Goal: Task Accomplishment & Management: Complete application form

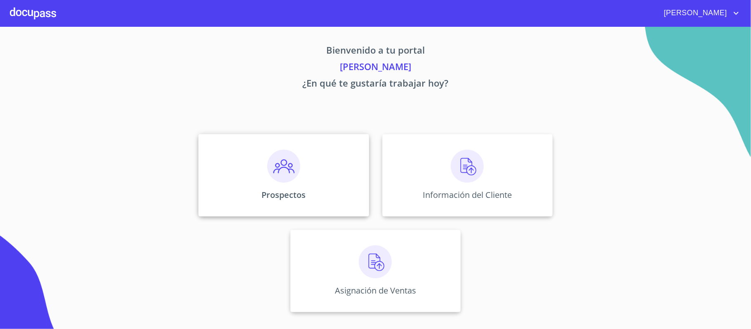
click at [292, 175] on img at bounding box center [283, 166] width 33 height 33
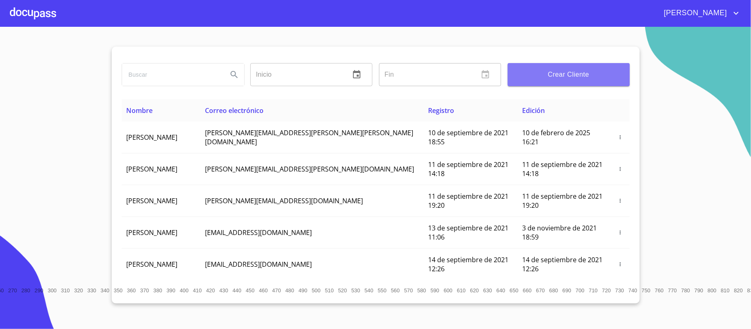
click at [564, 81] on button "Crear Cliente" at bounding box center [569, 74] width 122 height 23
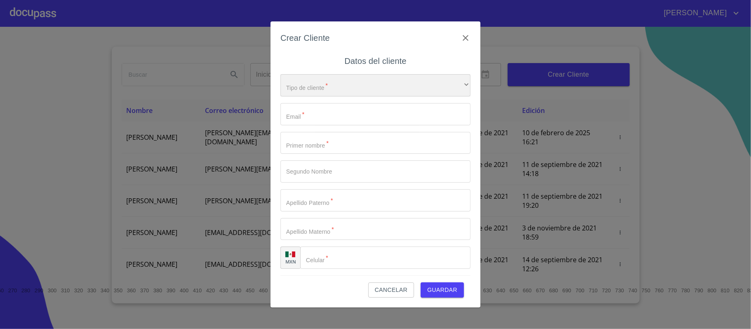
click at [331, 82] on div "​" at bounding box center [376, 85] width 190 height 22
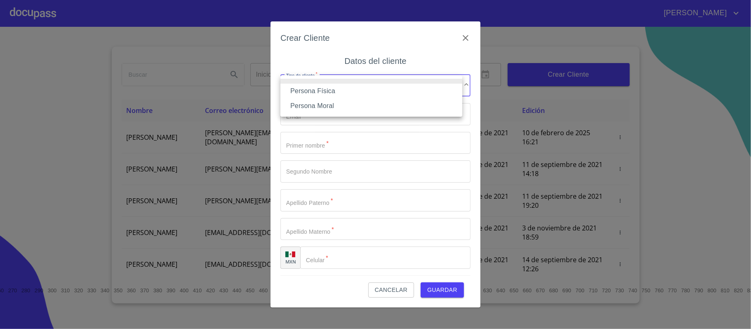
click at [344, 88] on li "Persona Física" at bounding box center [372, 91] width 182 height 15
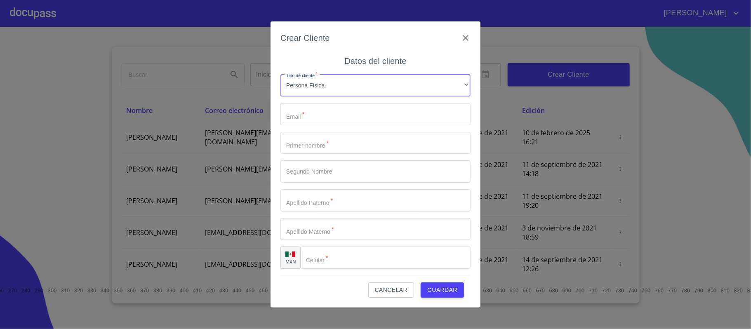
click at [334, 114] on input "Tipo de cliente   *" at bounding box center [376, 114] width 190 height 22
type input "m"
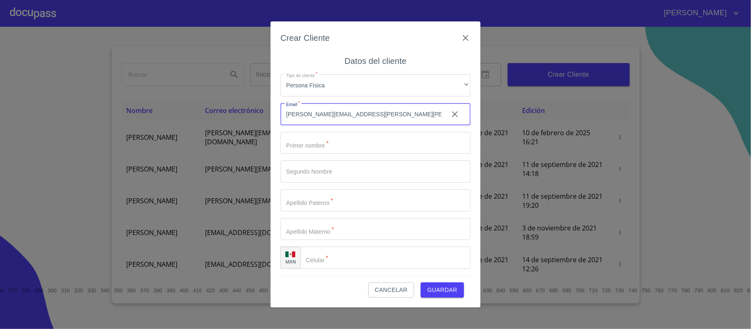
type input "[PERSON_NAME][EMAIL_ADDRESS][PERSON_NAME][PERSON_NAME][DOMAIN_NAME]"
click at [314, 144] on input "Tipo de cliente   *" at bounding box center [376, 143] width 190 height 22
type input "m"
type input "[PERSON_NAME]"
click at [314, 154] on input "Tipo de cliente   *" at bounding box center [361, 143] width 161 height 22
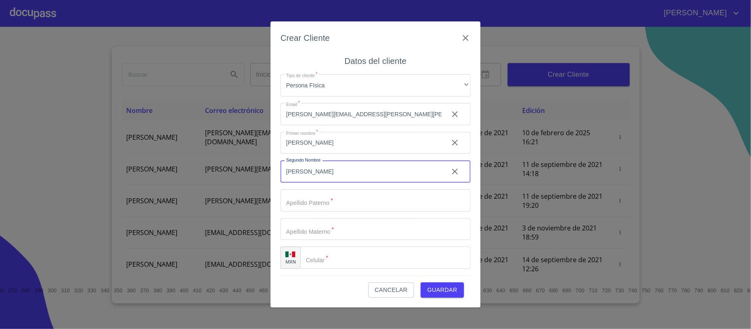
type input "[PERSON_NAME]"
click at [326, 154] on input "Tipo de cliente   *" at bounding box center [361, 143] width 161 height 22
type input "BERMUDES"
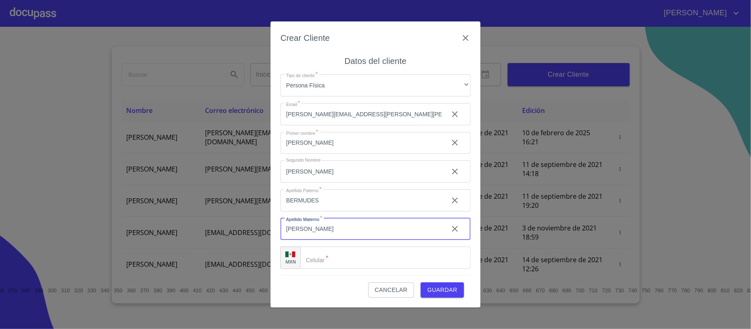
type input "[PERSON_NAME]"
click at [337, 258] on input "Tipo de cliente   *" at bounding box center [385, 258] width 170 height 22
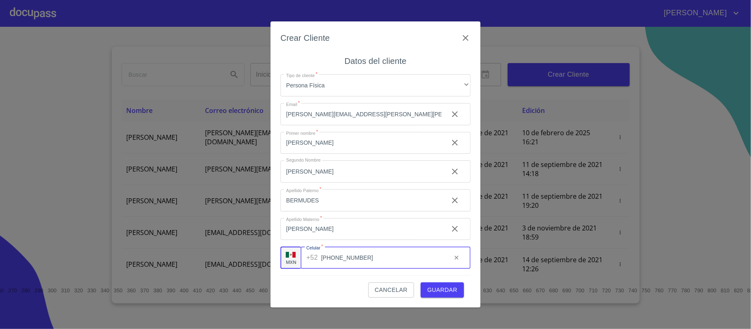
type input "[PHONE_NUMBER]"
click at [444, 286] on span "Guardar" at bounding box center [442, 290] width 30 height 10
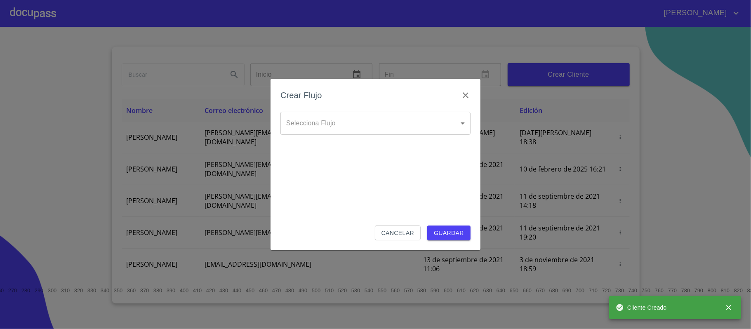
click at [403, 137] on div "Selecciona Flujo ​ Selecciona Flujo" at bounding box center [376, 130] width 190 height 36
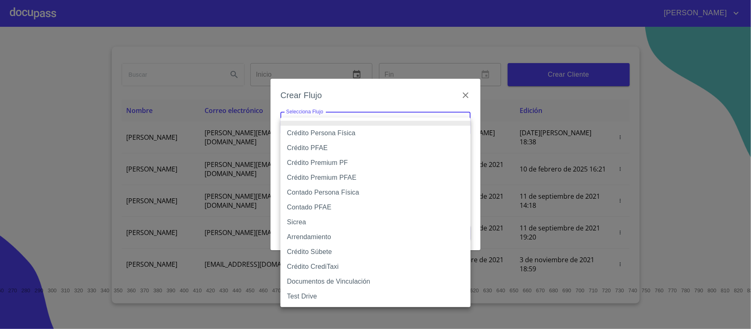
click at [396, 120] on body "[PERSON_NAME] ​ Fin ​ Crear Cliente Nombre Correo electrónico Registro Edición …" at bounding box center [375, 164] width 751 height 329
click at [333, 98] on div at bounding box center [375, 164] width 751 height 329
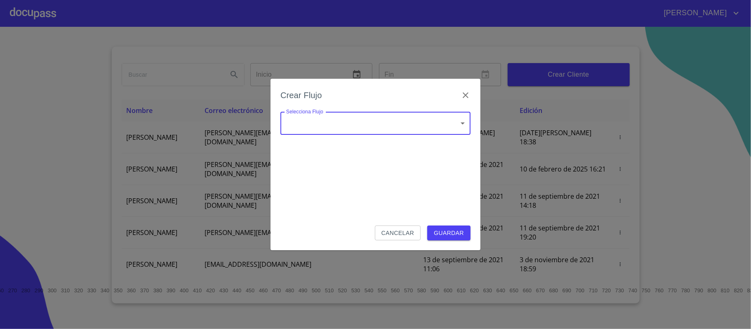
click at [349, 125] on body "[PERSON_NAME] ​ Fin ​ Crear Cliente Nombre Correo electrónico Registro Edición …" at bounding box center [375, 164] width 751 height 329
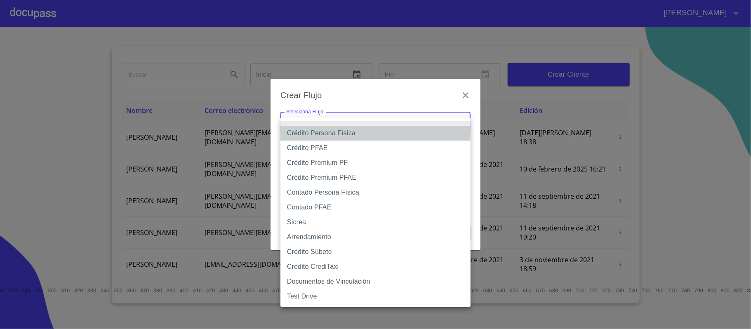
click at [358, 131] on li "Crédito Persona Física" at bounding box center [376, 133] width 190 height 15
type input "6009fb3c7d1714eb8809aa97"
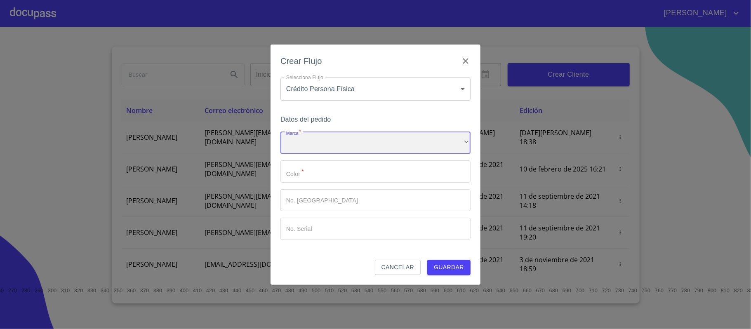
click at [353, 141] on div "​" at bounding box center [376, 143] width 190 height 22
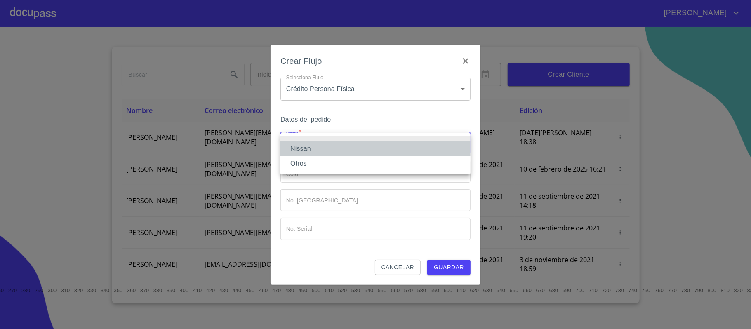
click at [343, 148] on li "Nissan" at bounding box center [376, 149] width 190 height 15
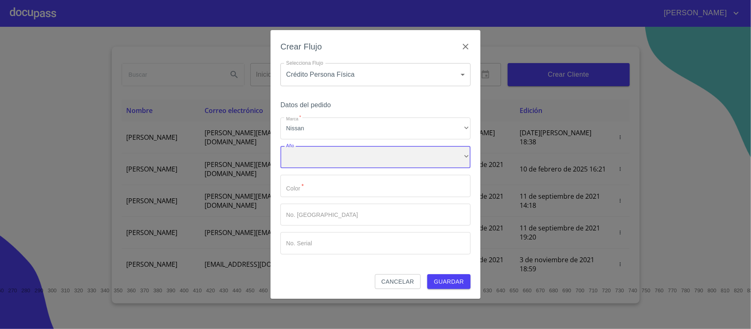
click at [334, 160] on div "​" at bounding box center [376, 157] width 190 height 22
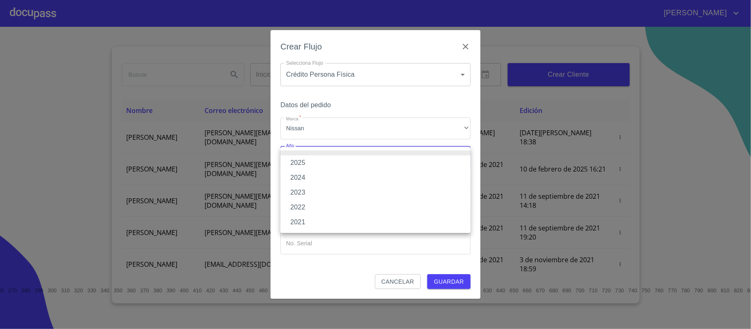
click at [318, 163] on li "2025" at bounding box center [376, 163] width 190 height 15
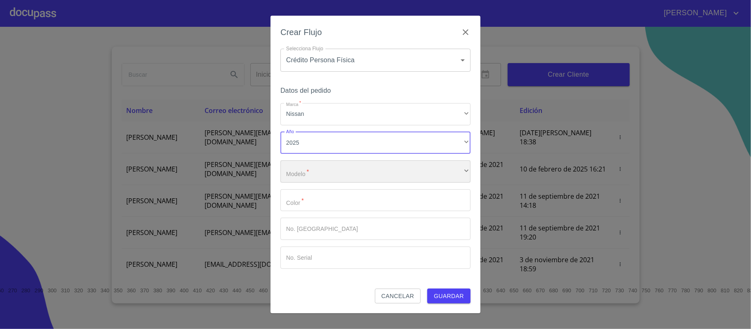
click at [334, 177] on div "​" at bounding box center [376, 171] width 190 height 22
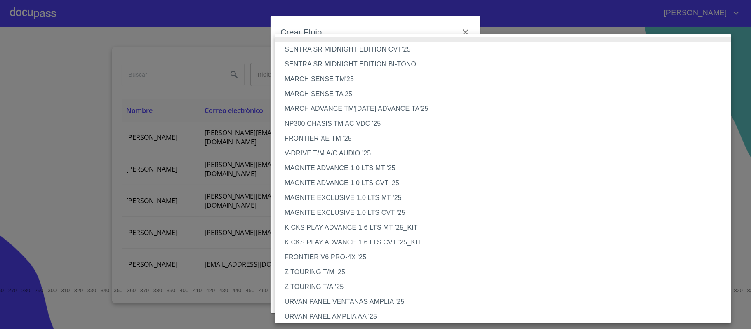
click at [335, 152] on li "V-DRIVE T/M A/C AUDIO '25" at bounding box center [507, 153] width 465 height 15
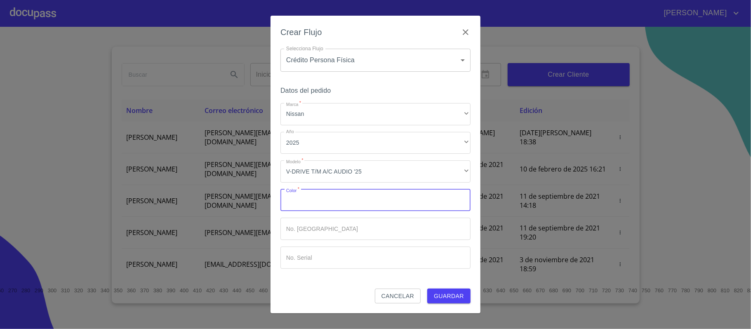
click at [352, 195] on input "Marca   *" at bounding box center [376, 200] width 190 height 22
type input "BLANCO"
click at [452, 299] on span "Guardar" at bounding box center [449, 296] width 30 height 10
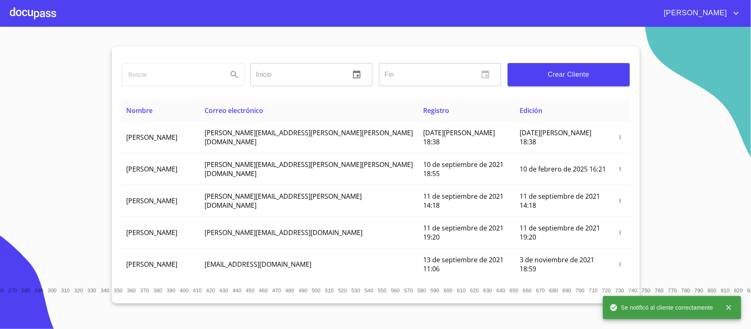
click at [41, 10] on div at bounding box center [33, 13] width 46 height 26
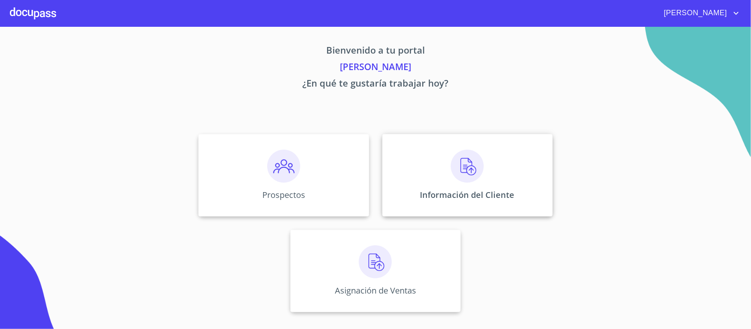
click at [461, 178] on img at bounding box center [467, 166] width 33 height 33
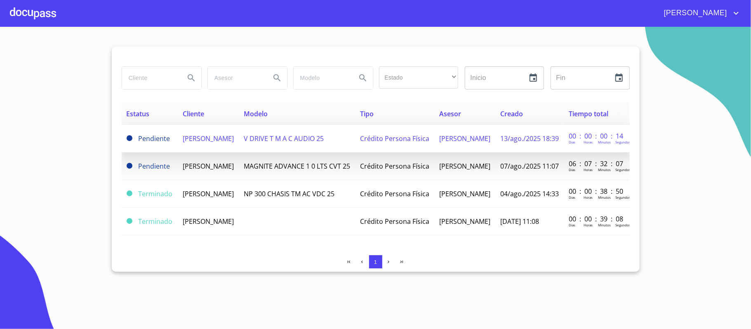
click at [217, 143] on span "[PERSON_NAME]" at bounding box center [208, 138] width 51 height 9
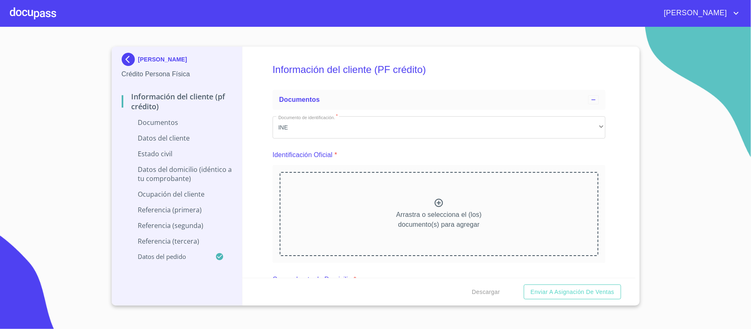
click at [177, 125] on p "Documentos" at bounding box center [177, 122] width 111 height 9
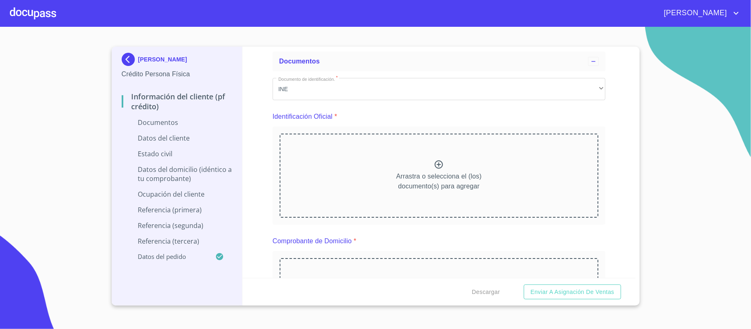
scroll to position [55, 0]
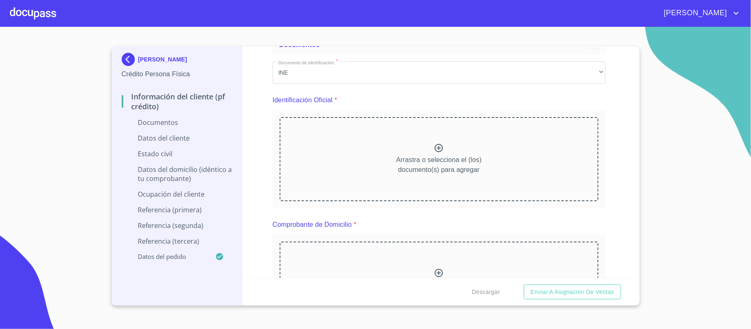
click at [418, 139] on div "Arrastra o selecciona el (los) documento(s) para agregar" at bounding box center [439, 159] width 319 height 84
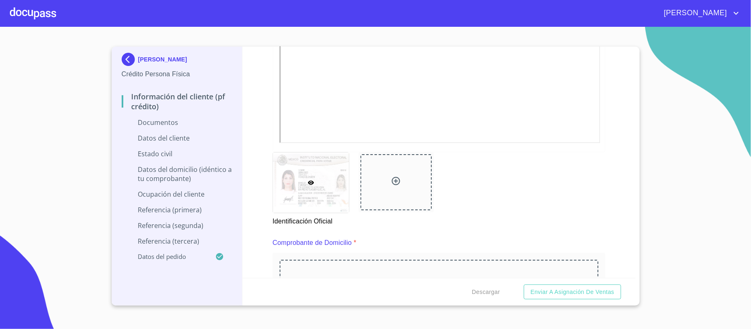
scroll to position [275, 0]
click at [382, 176] on div at bounding box center [397, 180] width 72 height 56
click at [408, 169] on div at bounding box center [397, 180] width 72 height 56
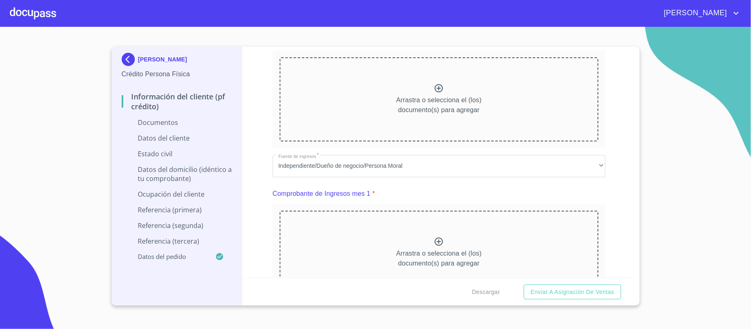
scroll to position [420, 0]
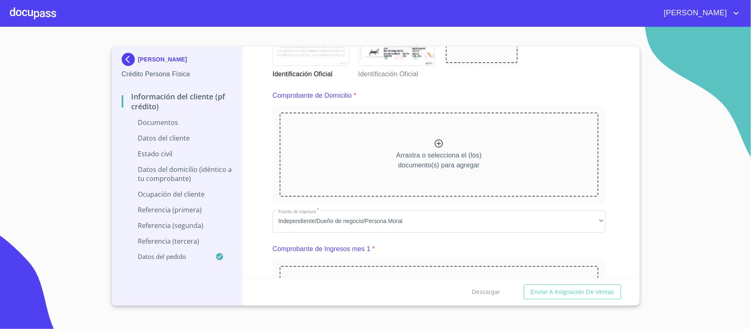
click at [438, 146] on icon at bounding box center [439, 144] width 10 height 10
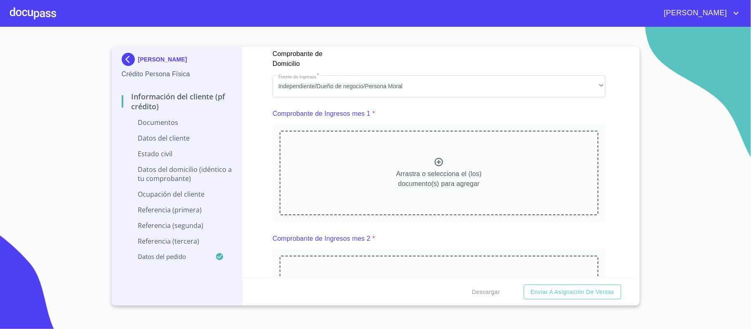
scroll to position [860, 0]
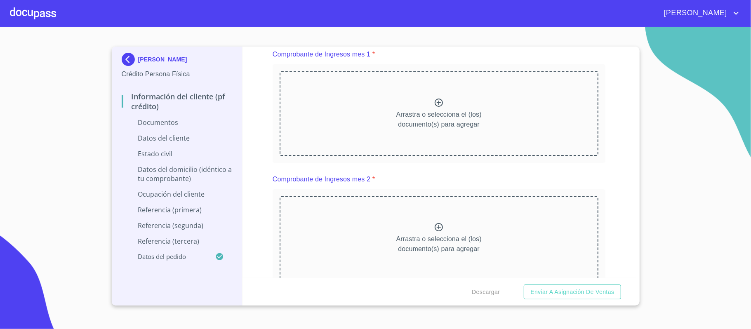
click at [437, 99] on icon at bounding box center [439, 103] width 10 height 10
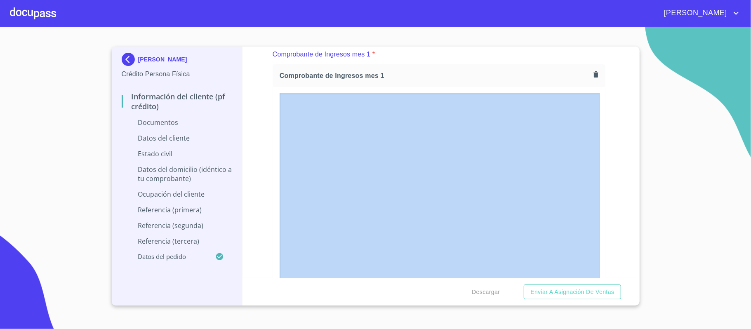
drag, startPoint x: 631, startPoint y: 165, endPoint x: 631, endPoint y: 177, distance: 11.1
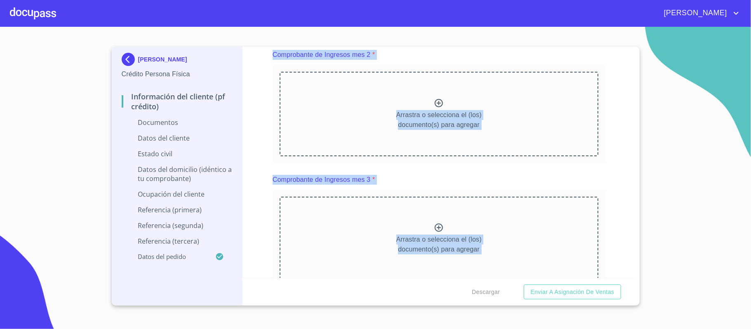
scroll to position [1235, 0]
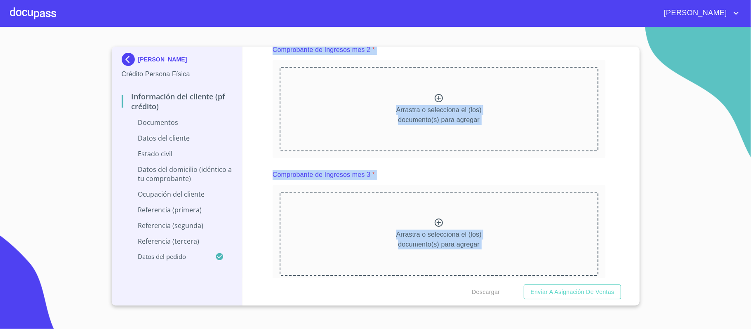
click at [434, 97] on icon at bounding box center [439, 98] width 10 height 10
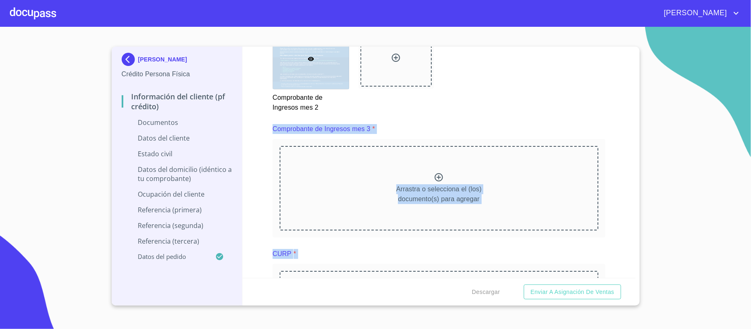
scroll to position [1521, 0]
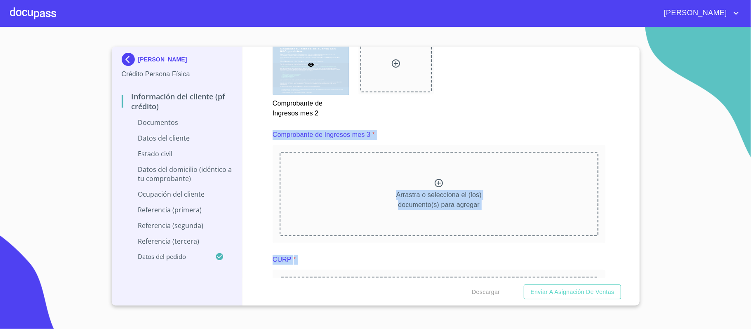
click at [434, 182] on icon at bounding box center [439, 183] width 10 height 10
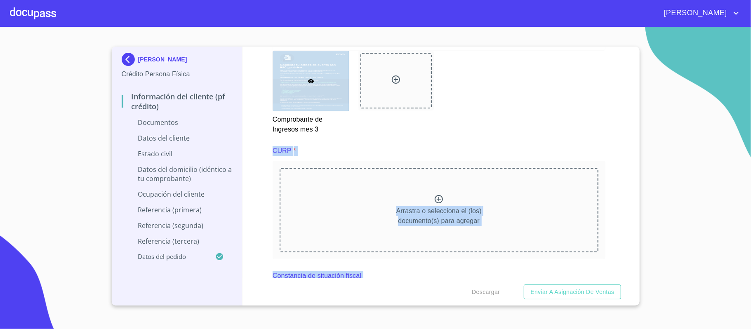
scroll to position [1895, 0]
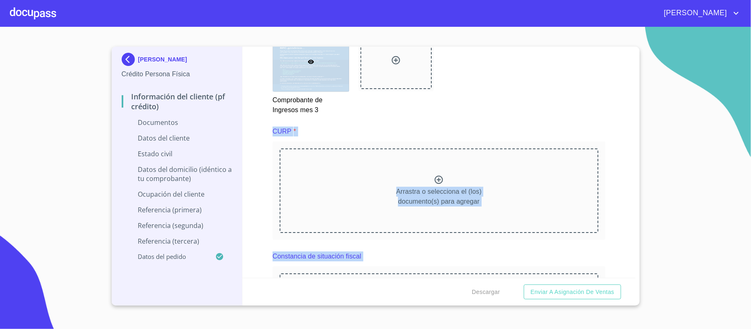
click at [436, 182] on icon at bounding box center [439, 180] width 10 height 10
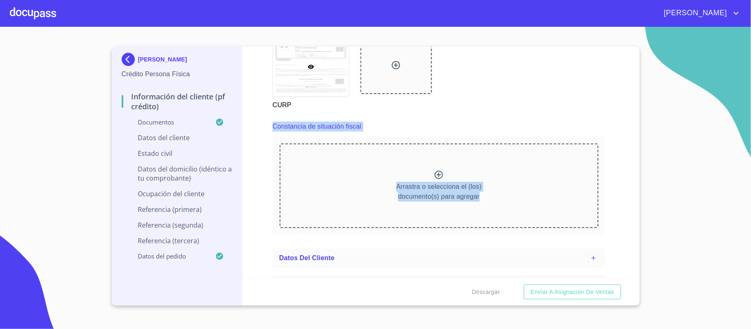
scroll to position [2279, 0]
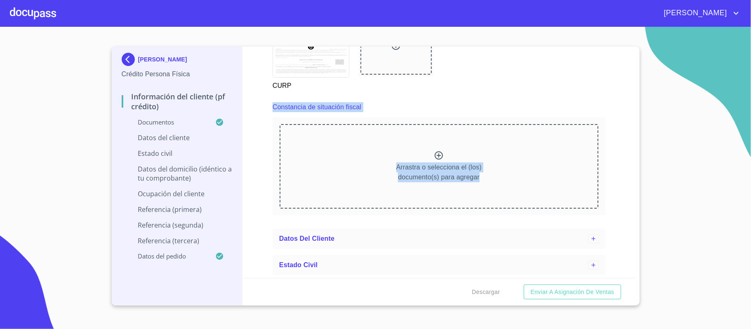
click at [435, 153] on icon at bounding box center [439, 156] width 10 height 10
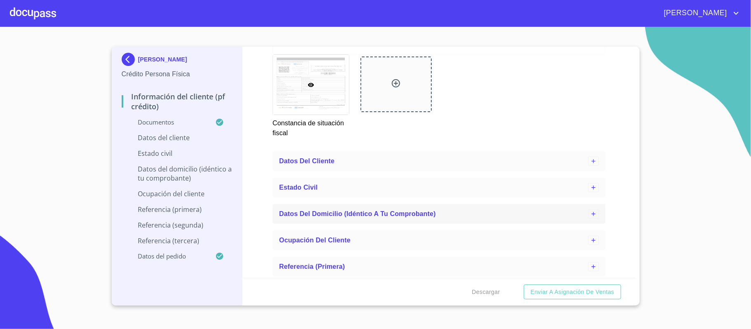
scroll to position [2685, 0]
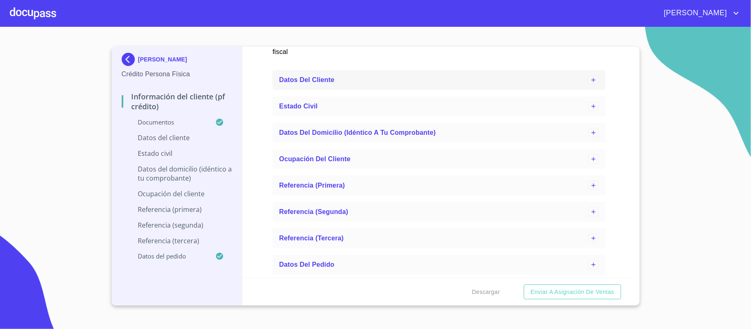
click at [316, 78] on span "Datos del cliente" at bounding box center [306, 79] width 55 height 7
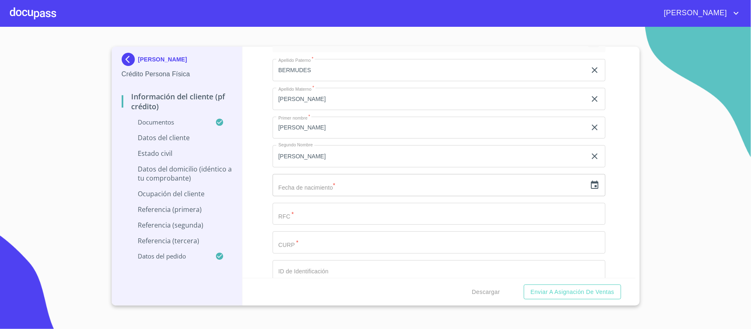
scroll to position [2740, 0]
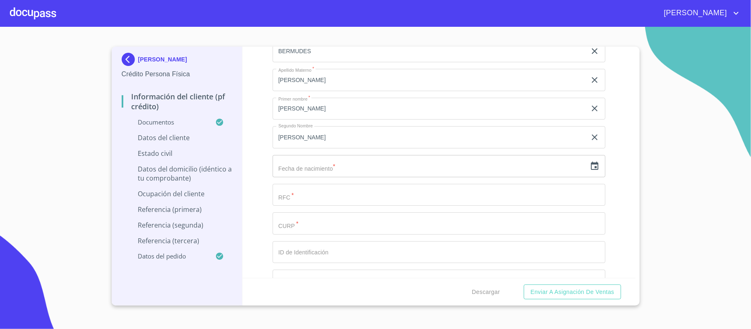
click at [414, 181] on div "Apellido Paterno   * [PERSON_NAME] ​ Apellido Materno   * [PERSON_NAME] ​ Prime…" at bounding box center [439, 209] width 333 height 352
click at [378, 163] on input "text" at bounding box center [430, 166] width 314 height 22
click at [590, 168] on icon "button" at bounding box center [595, 166] width 10 height 10
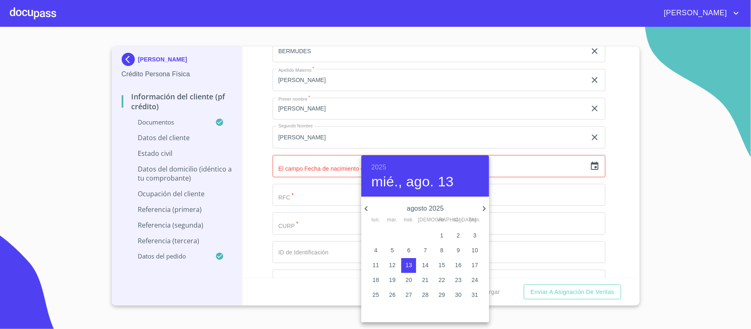
click at [382, 164] on h6 "2025" at bounding box center [378, 168] width 15 height 12
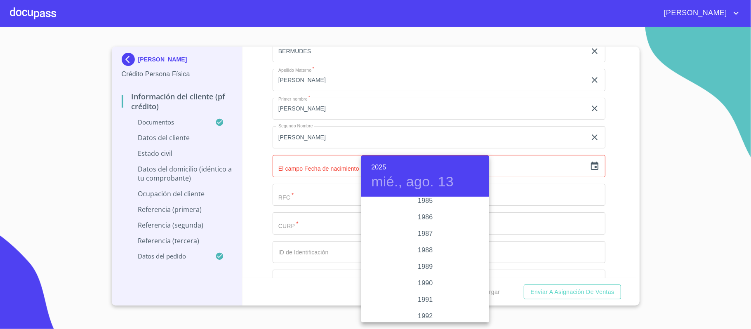
scroll to position [941, 0]
click at [426, 222] on div "1983" at bounding box center [425, 223] width 128 height 17
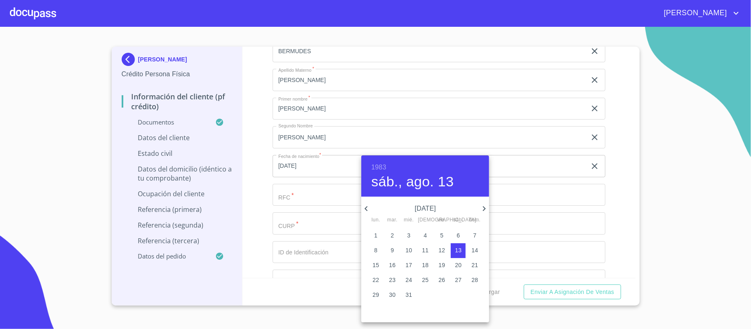
click at [484, 212] on icon "button" at bounding box center [484, 209] width 10 height 10
click at [368, 208] on icon "button" at bounding box center [366, 209] width 10 height 10
click at [423, 279] on p "20" at bounding box center [425, 280] width 7 height 8
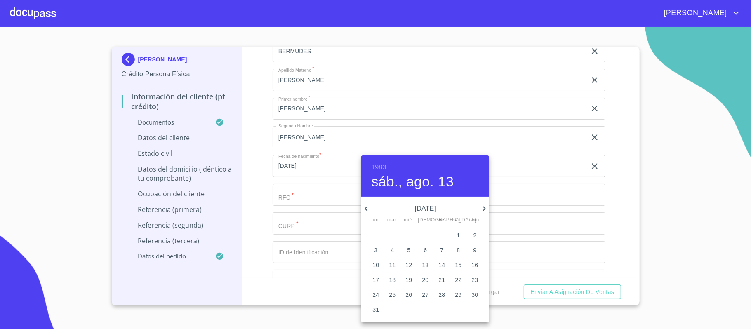
type input "20 de oct. de 1983"
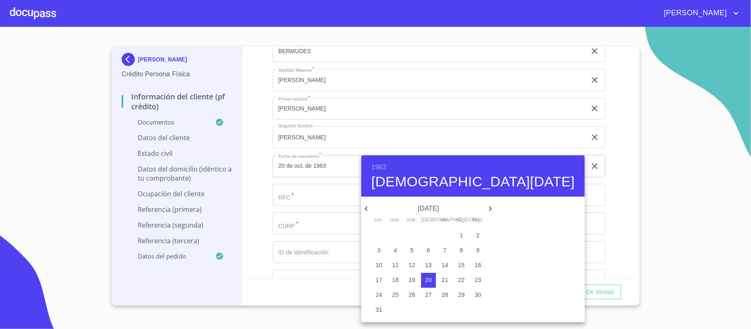
click at [559, 189] on div at bounding box center [375, 164] width 751 height 329
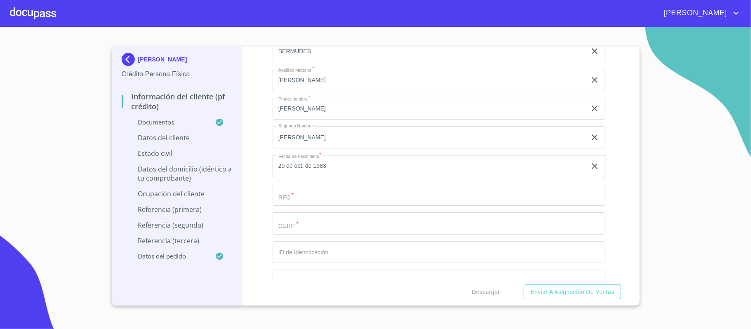
click at [372, 62] on input "Documento de identificación.   *" at bounding box center [430, 51] width 314 height 22
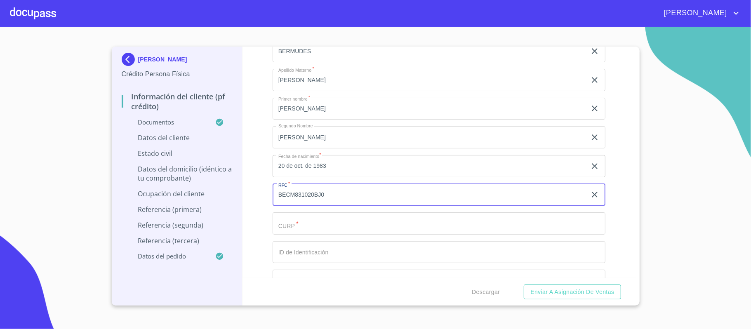
type input "BECM831020BJ0"
click at [331, 62] on input "Documento de identificación.   *" at bounding box center [430, 51] width 314 height 22
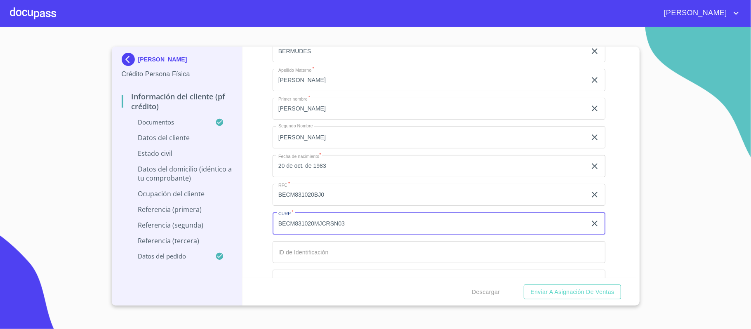
type input "BECM831020MJCRSN03"
click at [336, 62] on input "Documento de identificación.   *" at bounding box center [430, 51] width 314 height 22
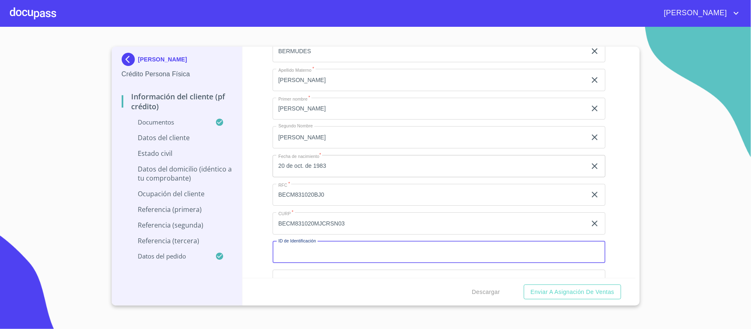
scroll to position [2796, 0]
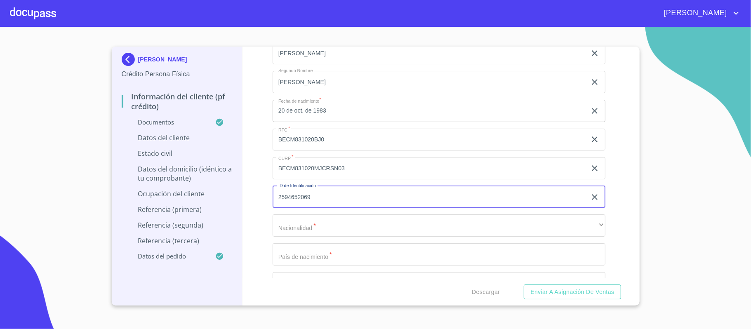
type input "2594652069"
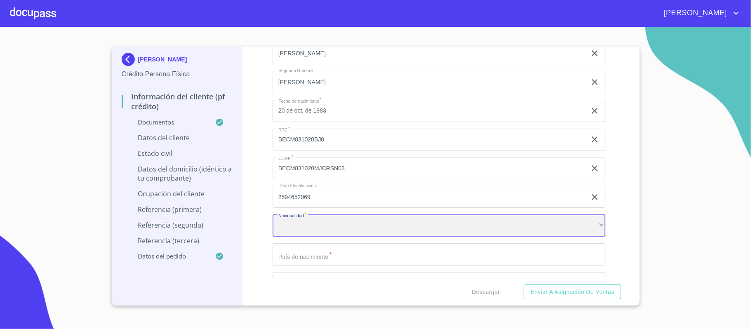
click at [379, 229] on div "​" at bounding box center [439, 226] width 333 height 22
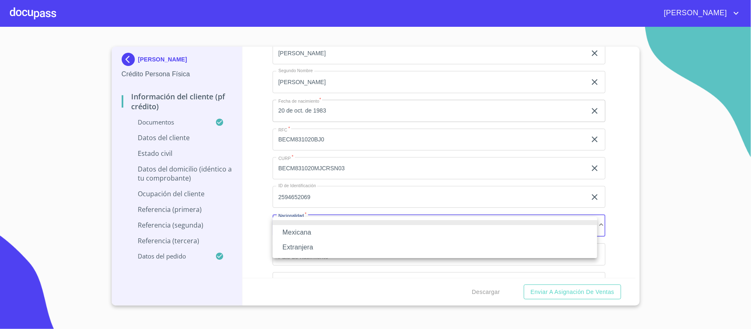
click at [316, 228] on li "Mexicana" at bounding box center [435, 232] width 325 height 15
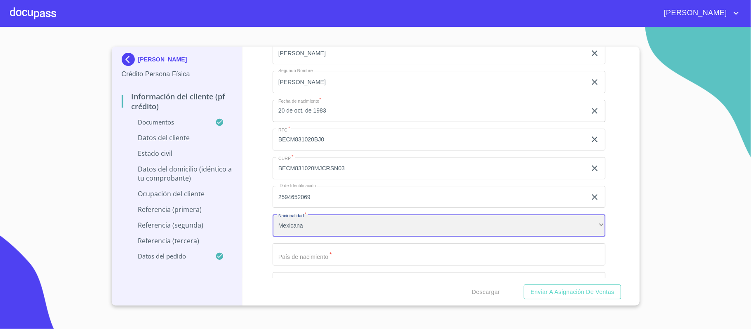
scroll to position [2850, 0]
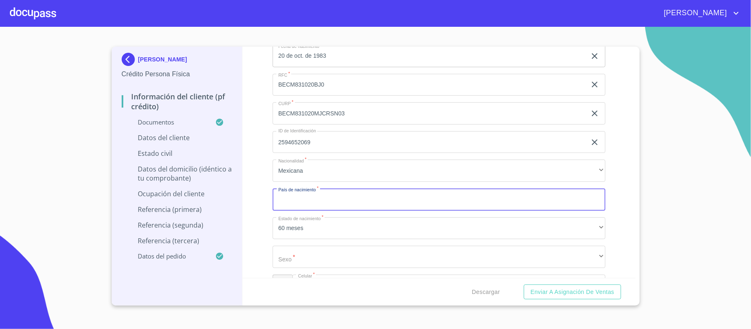
click at [323, 202] on input "Documento de identificación.   *" at bounding box center [439, 200] width 333 height 22
type input "[GEOGRAPHIC_DATA]"
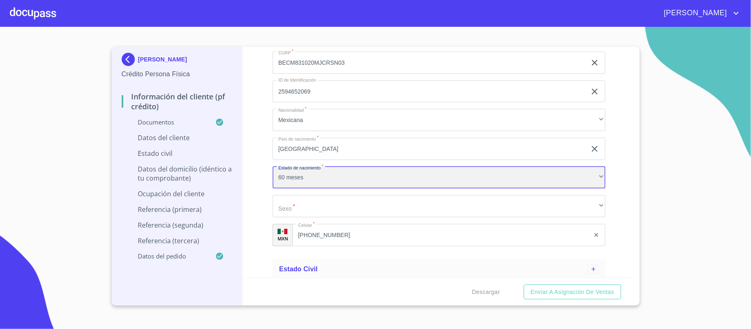
scroll to position [2961, 0]
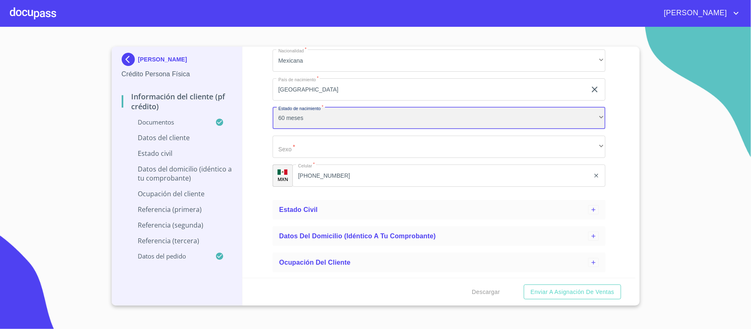
click at [365, 121] on div "60 meses" at bounding box center [439, 118] width 333 height 22
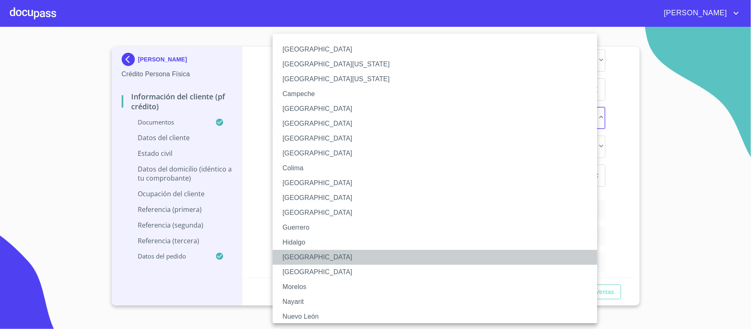
click at [296, 253] on li "[GEOGRAPHIC_DATA]" at bounding box center [439, 257] width 333 height 15
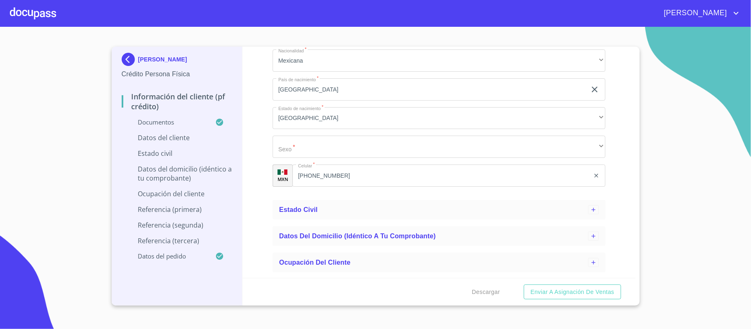
click at [307, 159] on div "Apellido Paterno   * [PERSON_NAME] ​ Apellido Materno   * [PERSON_NAME] ​ Prime…" at bounding box center [439, 3] width 333 height 380
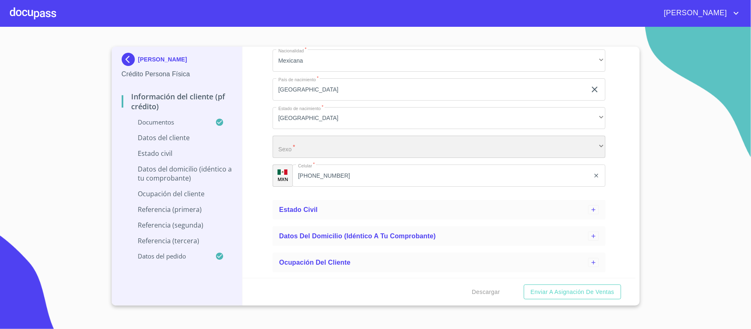
click at [304, 152] on div "​" at bounding box center [439, 147] width 333 height 22
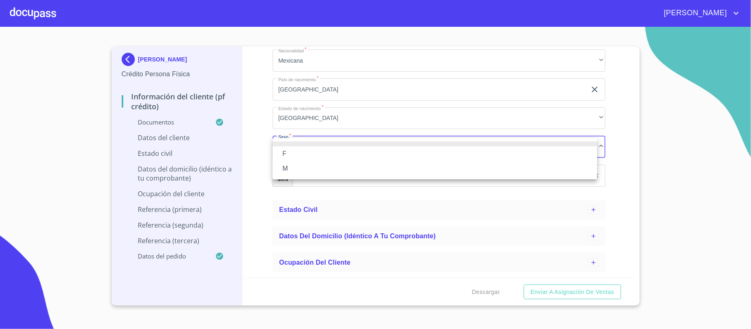
click at [312, 167] on li "M" at bounding box center [435, 168] width 325 height 15
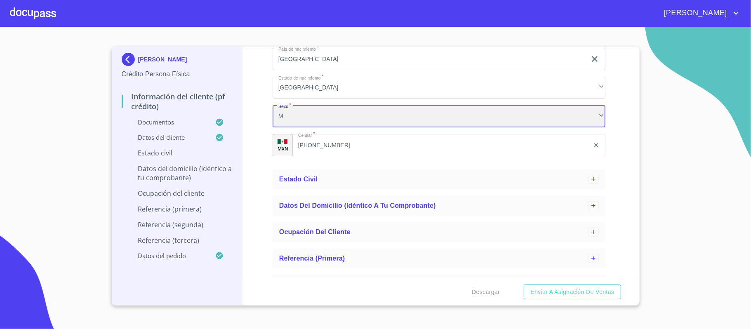
scroll to position [3016, 0]
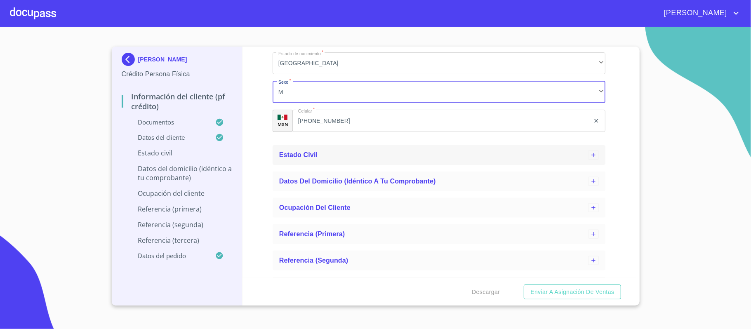
click at [305, 157] on span "Estado Civil" at bounding box center [298, 154] width 38 height 7
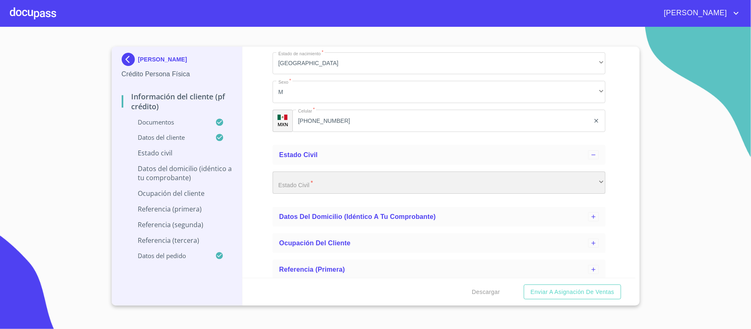
click at [372, 185] on div "​" at bounding box center [439, 183] width 333 height 22
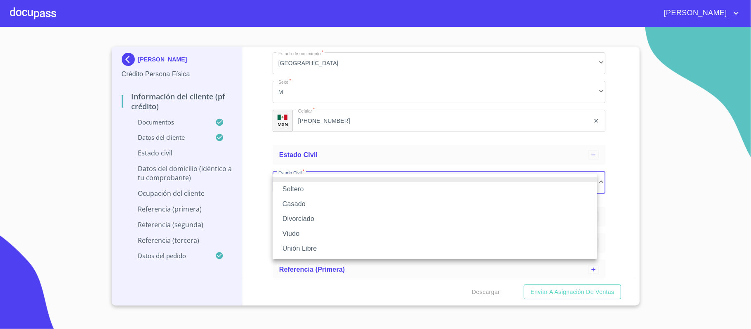
click at [329, 208] on li "Casado" at bounding box center [435, 204] width 325 height 15
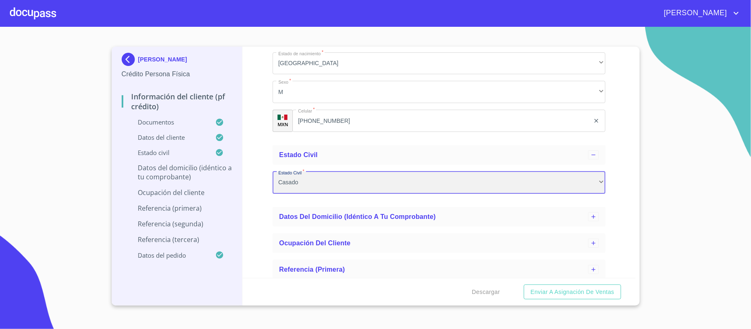
scroll to position [3070, 0]
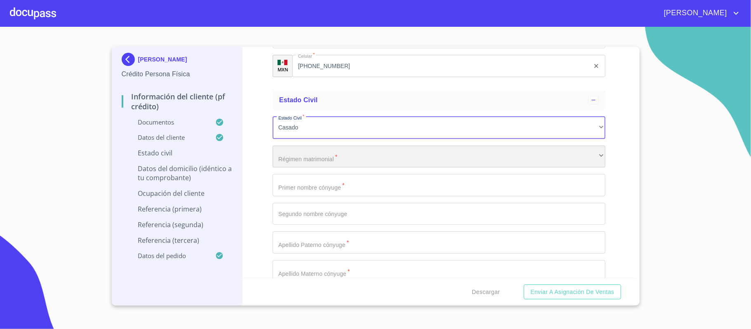
click at [337, 156] on div "​" at bounding box center [439, 157] width 333 height 22
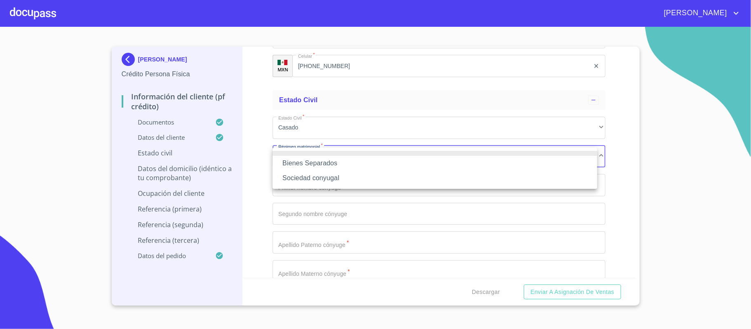
click at [344, 159] on li "Bienes Separados" at bounding box center [435, 163] width 325 height 15
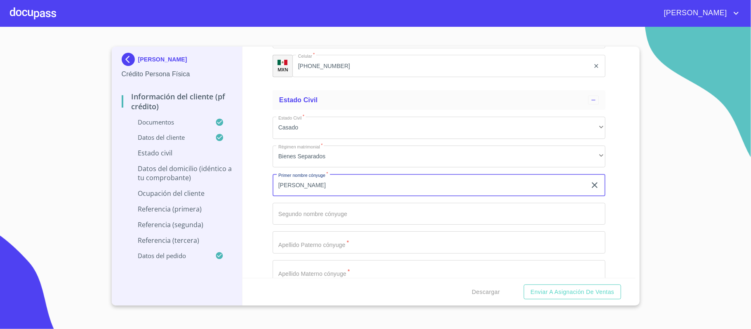
type input "[PERSON_NAME]"
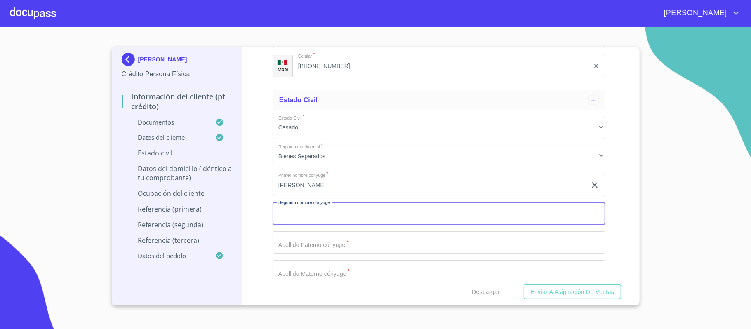
type input "N"
type input "n"
type input "ANGEL"
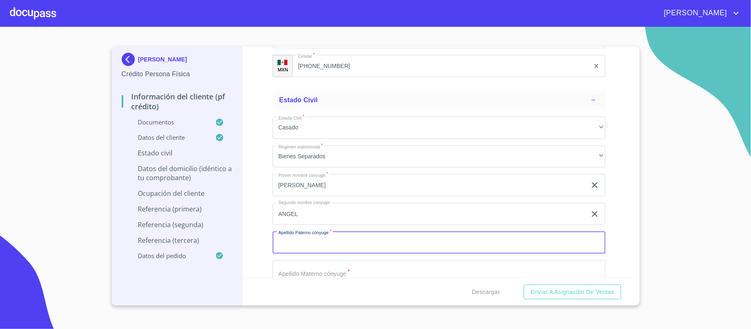
type input "R"
type input "TORRES"
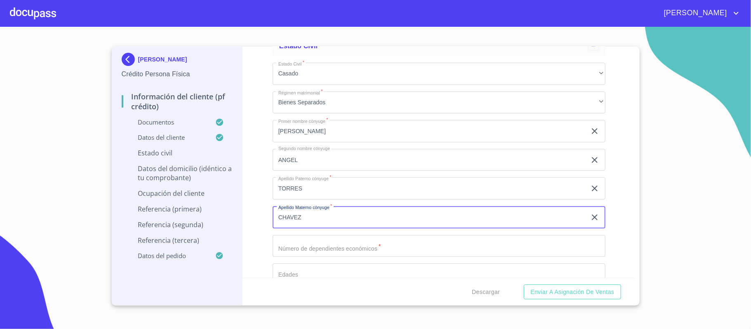
scroll to position [3186, 0]
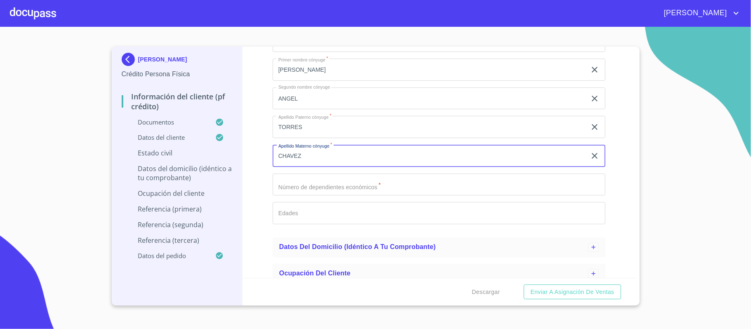
type input "CHAVEZ"
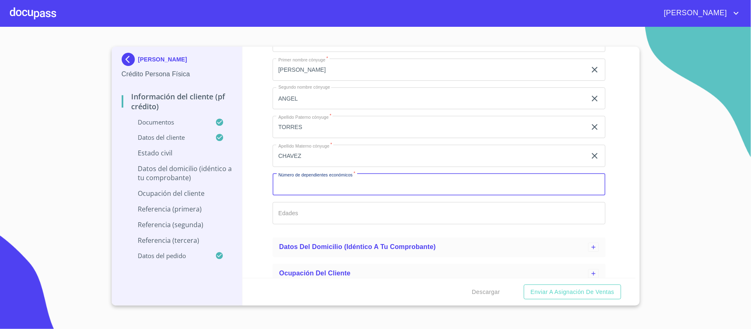
click at [326, 191] on input "Documento de identificación.   *" at bounding box center [439, 185] width 333 height 22
type input "0"
drag, startPoint x: 328, startPoint y: 105, endPoint x: 332, endPoint y: 105, distance: 4.5
click at [328, 105] on input "ANGEL" at bounding box center [430, 98] width 314 height 22
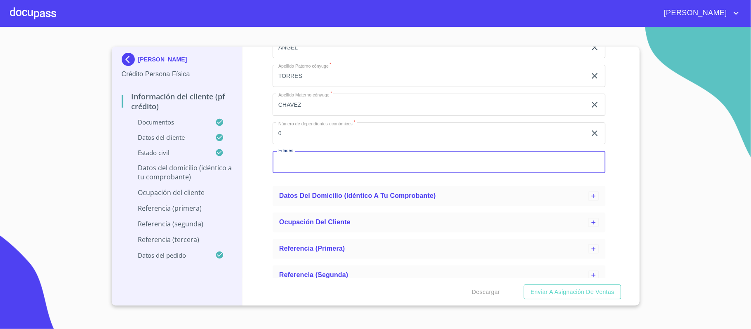
scroll to position [3301, 0]
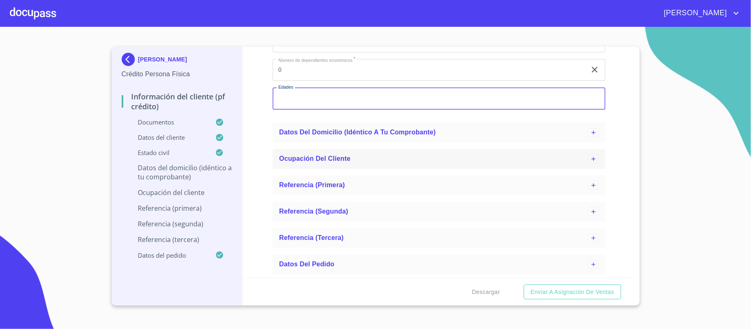
click at [367, 163] on div "Ocupación del Cliente" at bounding box center [433, 159] width 309 height 10
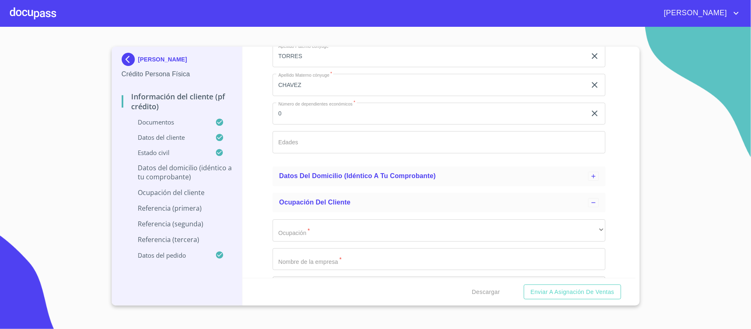
scroll to position [3192, 0]
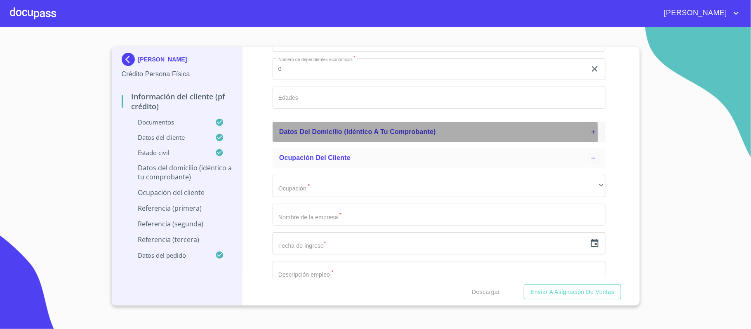
click at [320, 138] on div "Datos del domicilio (idéntico a tu comprobante)" at bounding box center [439, 132] width 333 height 20
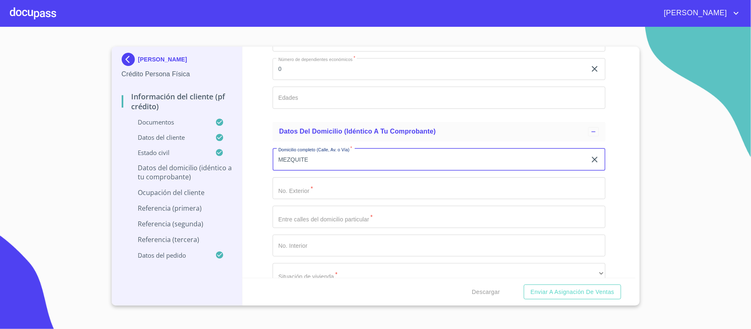
type input "MEZQUITE"
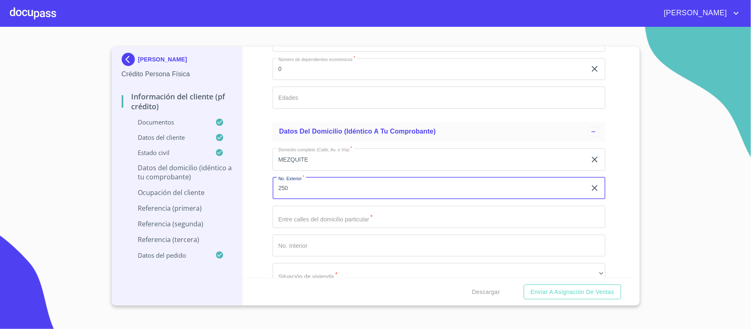
type input "250"
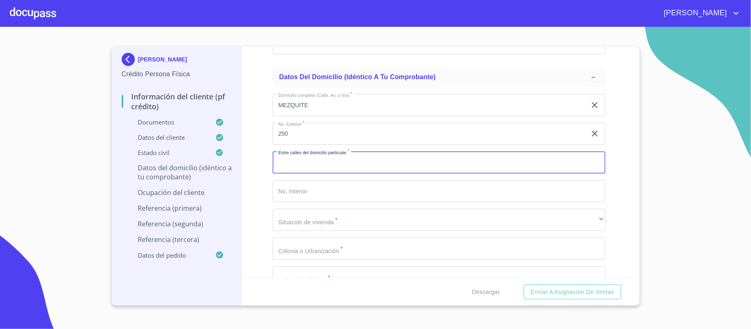
scroll to position [3357, 0]
click at [343, 167] on input "GOB [PERSON_NAME]" at bounding box center [430, 162] width 314 height 22
type input "GOB [PERSON_NAME] Y PRIV [PERSON_NAME]"
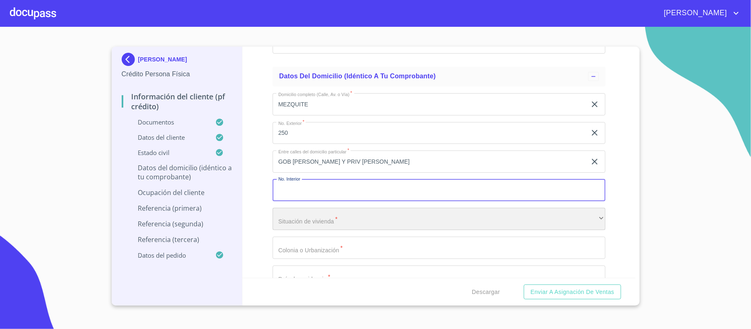
click at [330, 226] on div "​" at bounding box center [439, 219] width 333 height 22
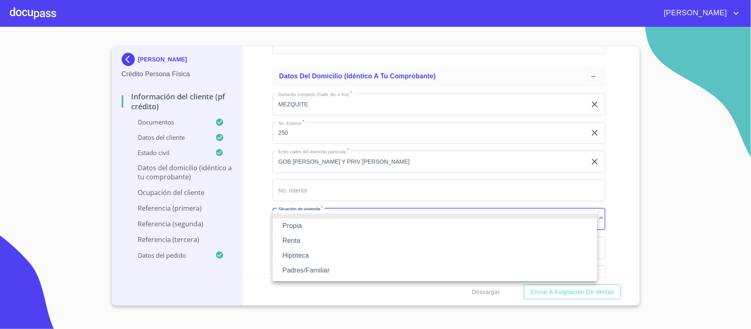
click at [335, 225] on li "Propia" at bounding box center [435, 226] width 325 height 15
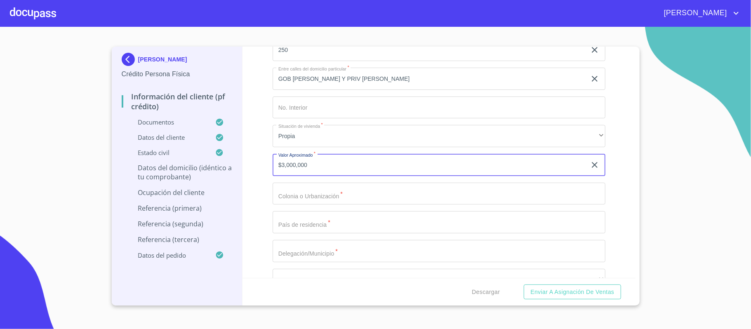
scroll to position [3466, 0]
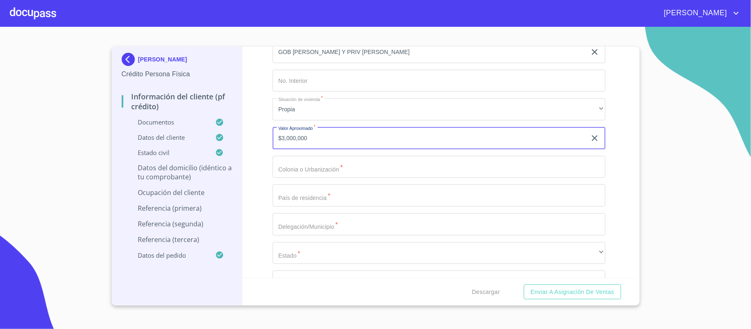
type input "$3,000,000"
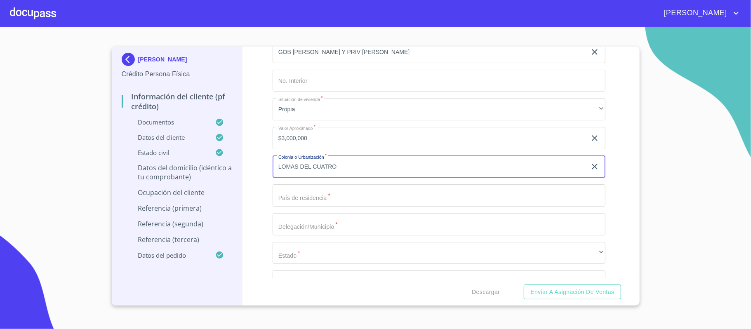
type input "LOMAS DEL CUATRO"
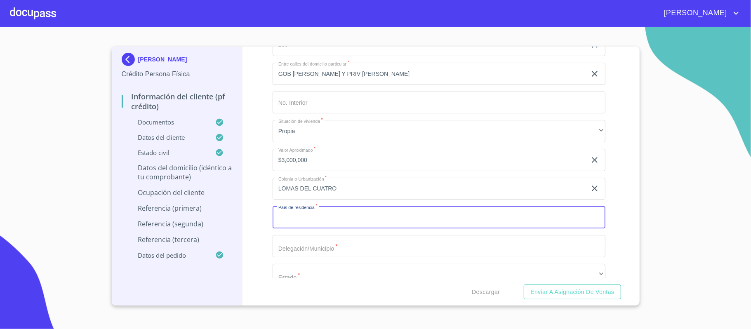
scroll to position [3465, 0]
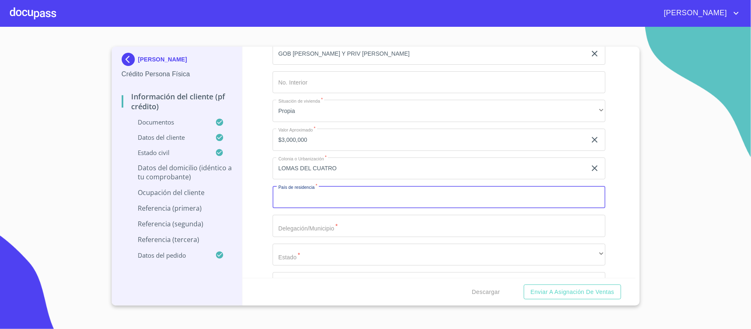
click at [357, 201] on input "Documento de identificación.   *" at bounding box center [439, 197] width 333 height 22
type input "[GEOGRAPHIC_DATA]"
type input "S"
type input "TLAQUEPAQUE"
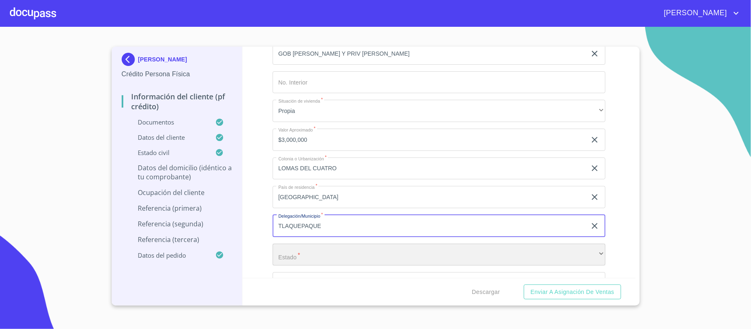
click at [299, 256] on div "​" at bounding box center [439, 255] width 333 height 22
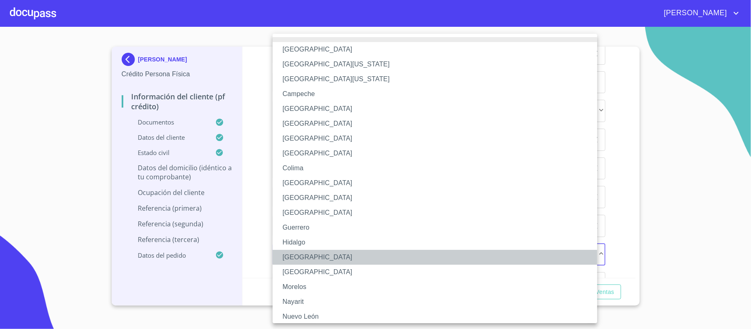
click at [297, 256] on li "[GEOGRAPHIC_DATA]" at bounding box center [439, 257] width 333 height 15
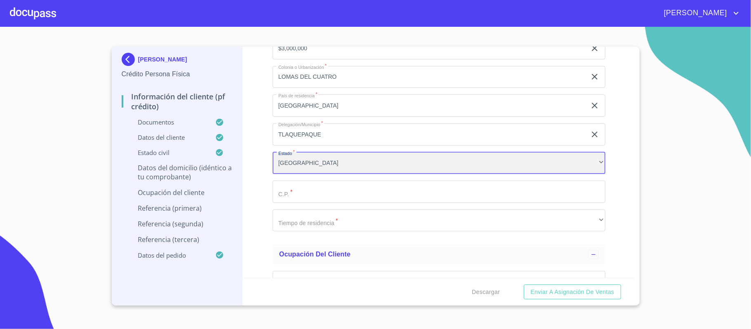
scroll to position [3575, 0]
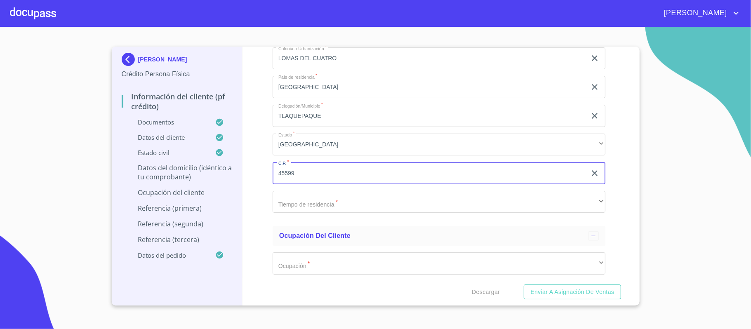
type input "45599"
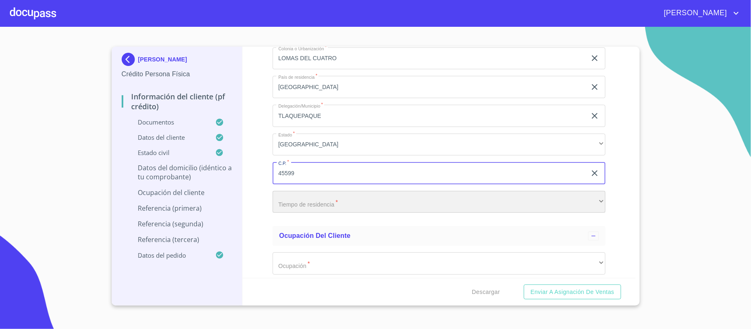
click at [413, 205] on div "​" at bounding box center [439, 202] width 333 height 22
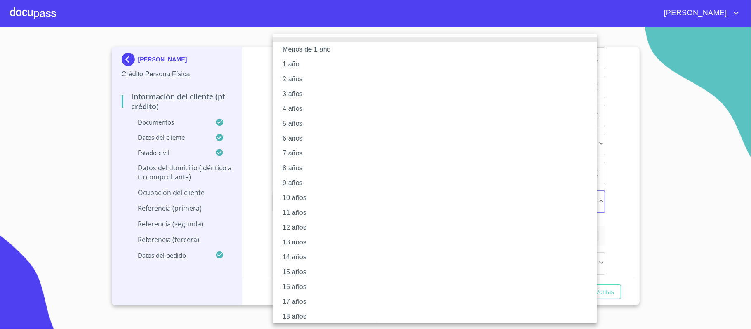
click at [311, 311] on li "18 años" at bounding box center [439, 316] width 333 height 15
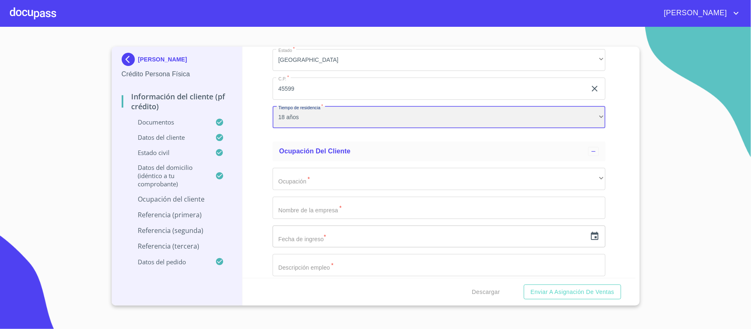
scroll to position [3685, 0]
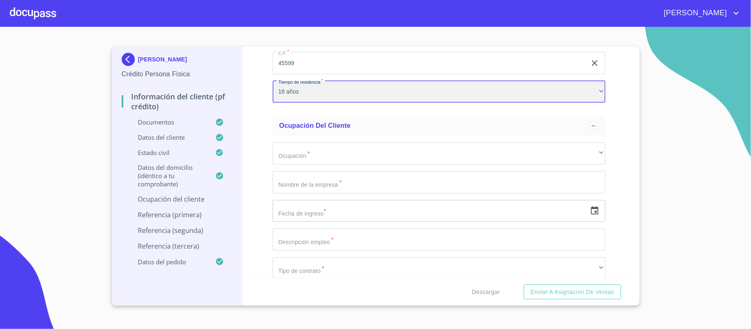
click at [341, 95] on div "18 años" at bounding box center [439, 92] width 333 height 22
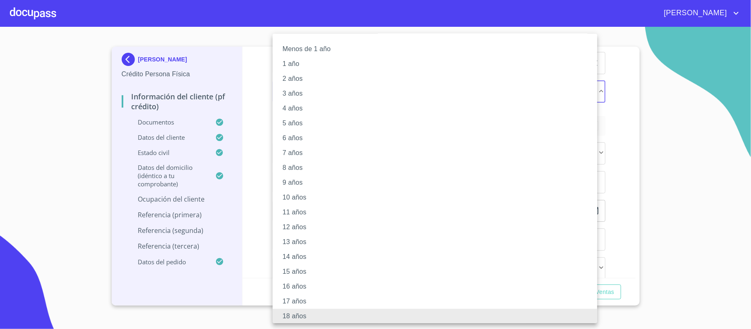
scroll to position [33, 0]
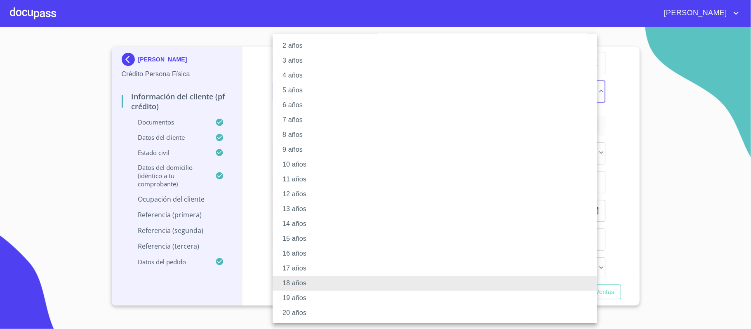
click at [322, 236] on li "15 años" at bounding box center [439, 238] width 333 height 15
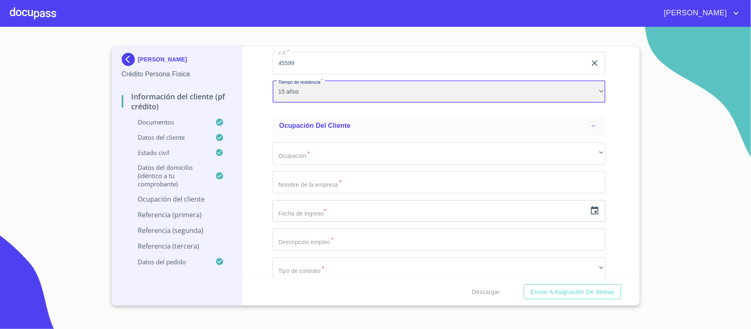
scroll to position [33, 0]
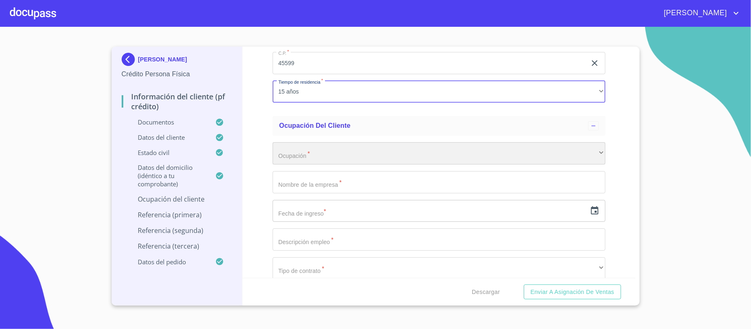
click at [344, 157] on div "​" at bounding box center [439, 153] width 333 height 22
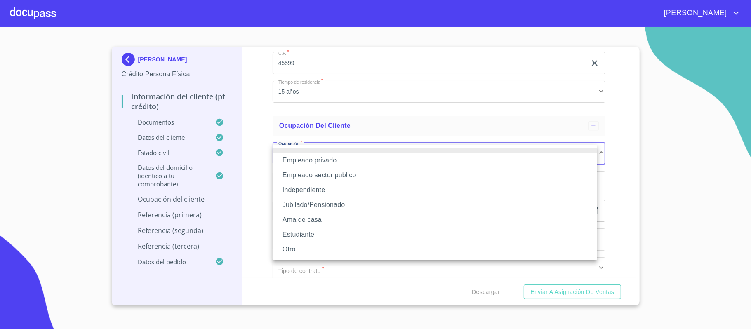
click at [334, 161] on li "Empleado privado" at bounding box center [435, 160] width 325 height 15
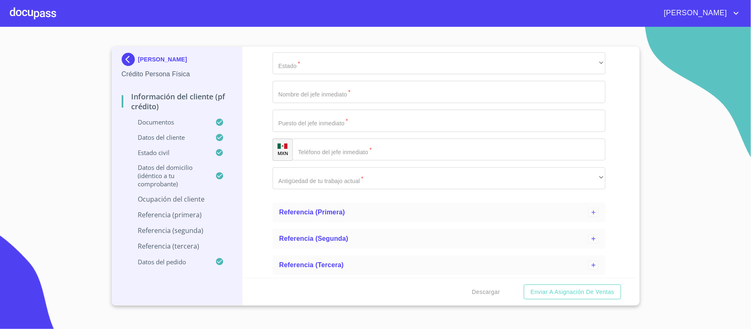
scroll to position [4263, 0]
click at [359, 188] on div "Referencia (primera)" at bounding box center [433, 186] width 309 height 10
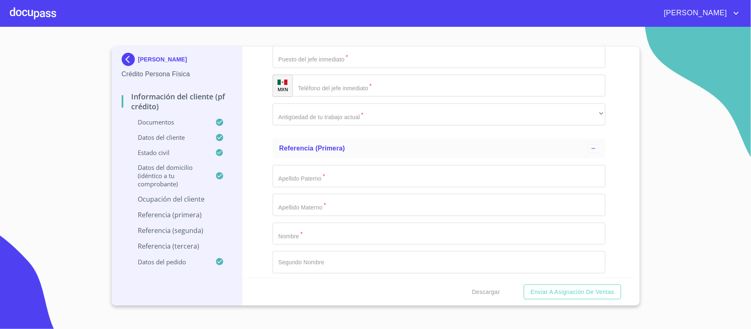
scroll to position [4318, 0]
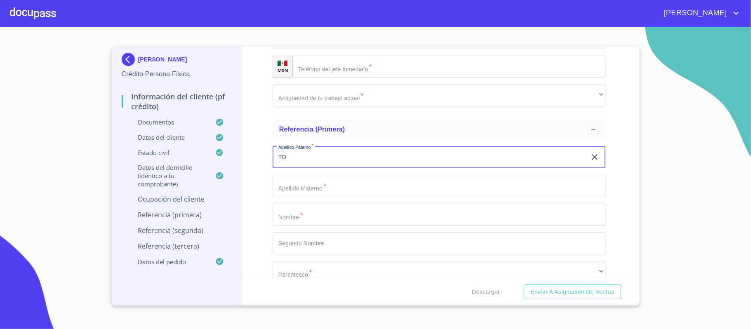
type input "T"
type input "CHAVEZ"
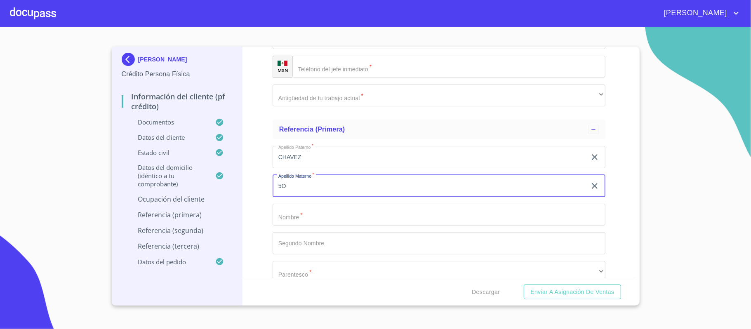
type input "5"
type input "TORRES"
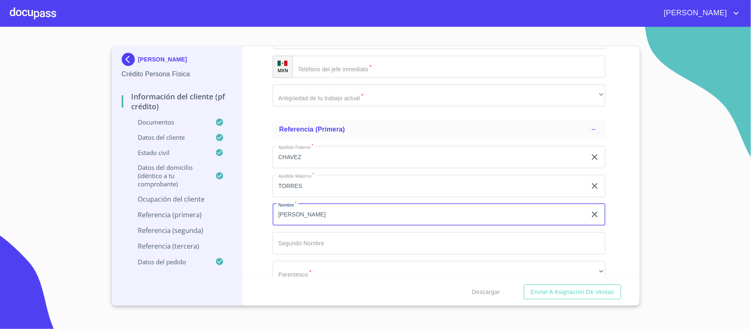
type input "[PERSON_NAME]"
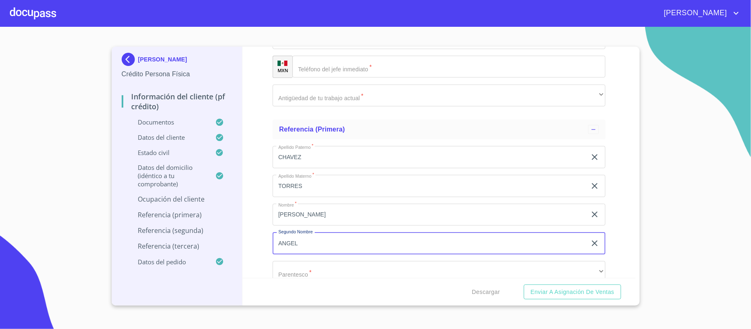
type input "ANGEL"
click at [359, 276] on div "​" at bounding box center [439, 272] width 333 height 22
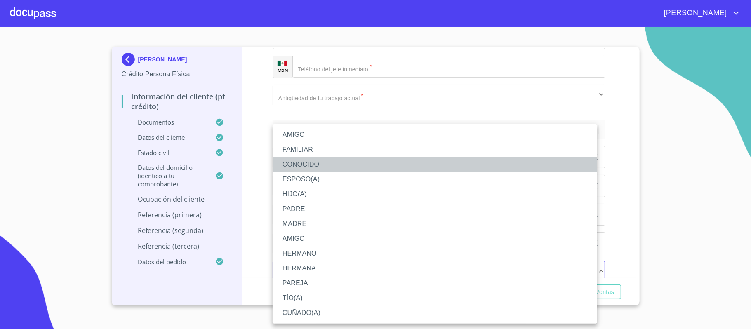
click at [332, 167] on li "CONOCIDO" at bounding box center [435, 164] width 325 height 15
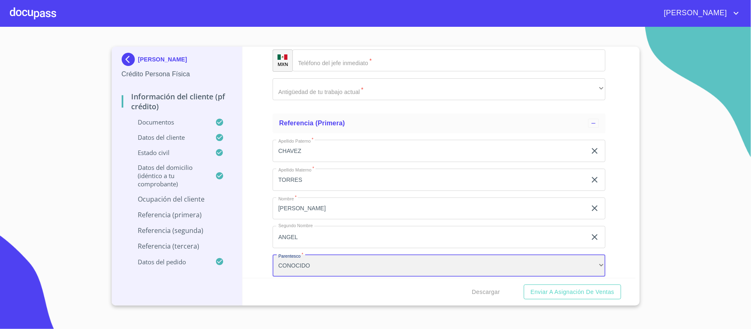
click at [321, 264] on div "CONOCIDO" at bounding box center [439, 266] width 333 height 22
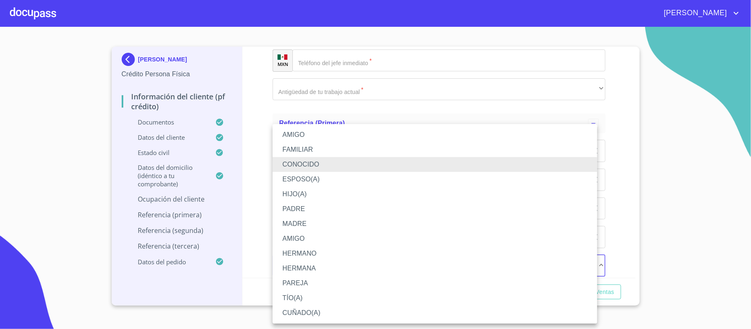
click at [317, 288] on li "PAREJA" at bounding box center [435, 283] width 325 height 15
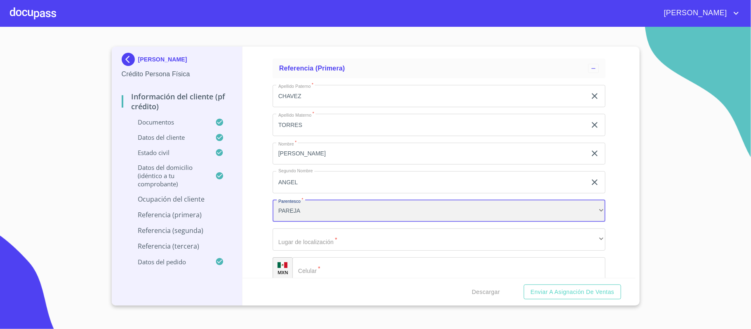
scroll to position [4471, 0]
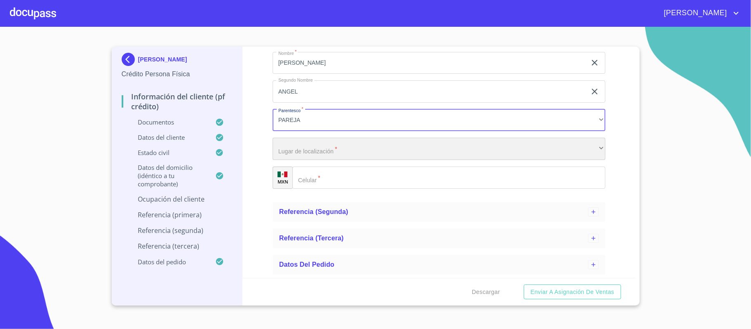
click at [343, 154] on div "​" at bounding box center [439, 149] width 333 height 22
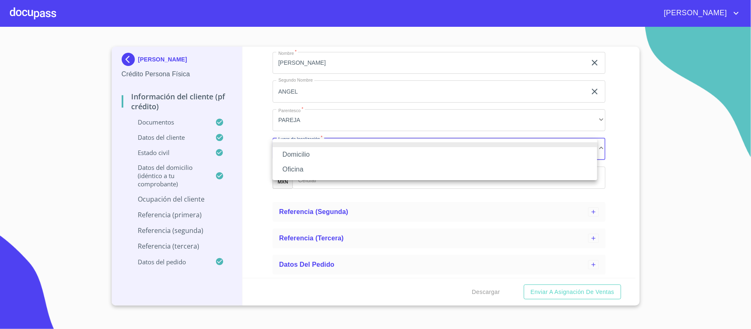
click at [336, 156] on li "Domicilio" at bounding box center [435, 154] width 325 height 15
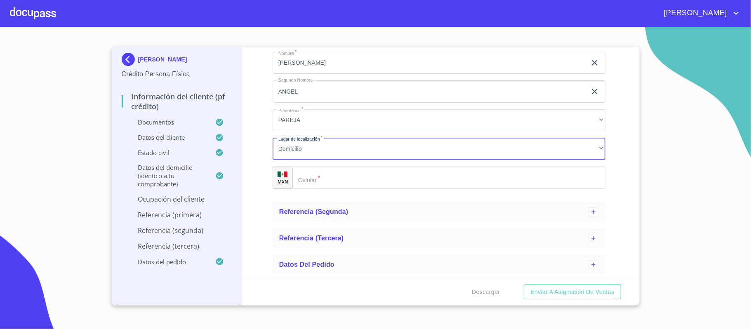
click at [336, 184] on input "Documento de identificación.   *" at bounding box center [449, 178] width 313 height 22
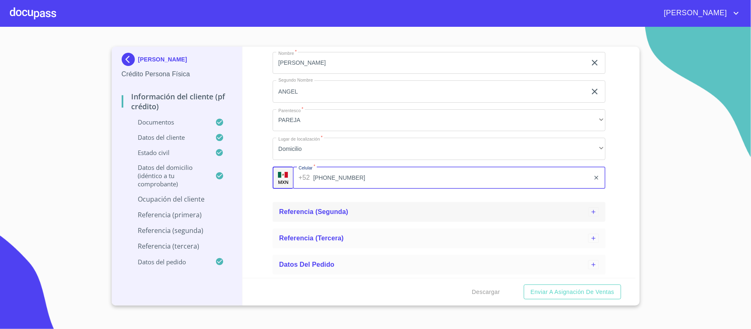
type input "[PHONE_NUMBER]"
click at [307, 206] on div "Referencia (segunda)" at bounding box center [439, 212] width 333 height 20
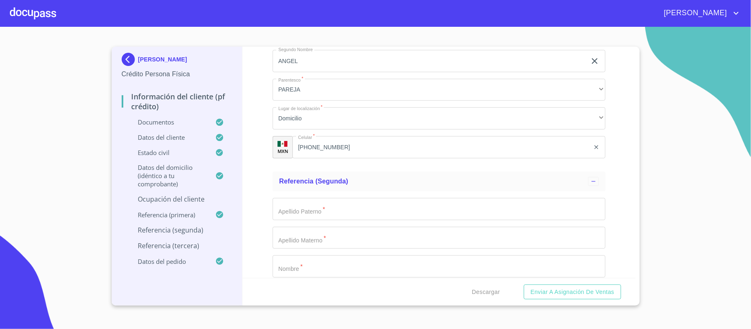
scroll to position [4526, 0]
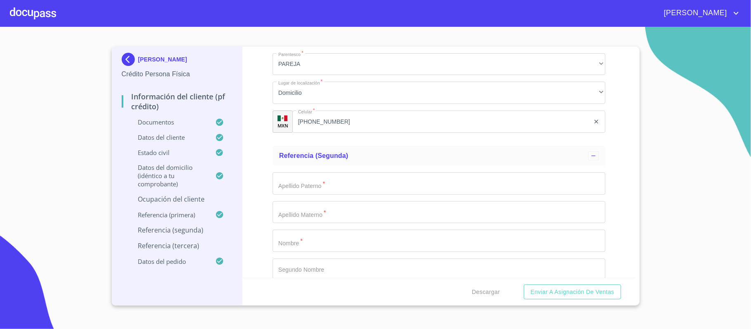
type input "A"
type input "CAUDILLO"
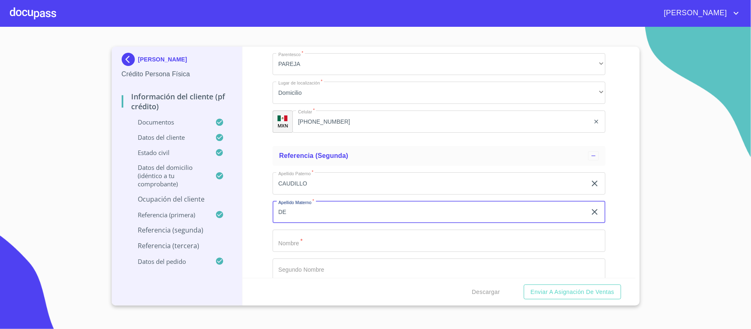
type input "D"
type input "DELGADILLO"
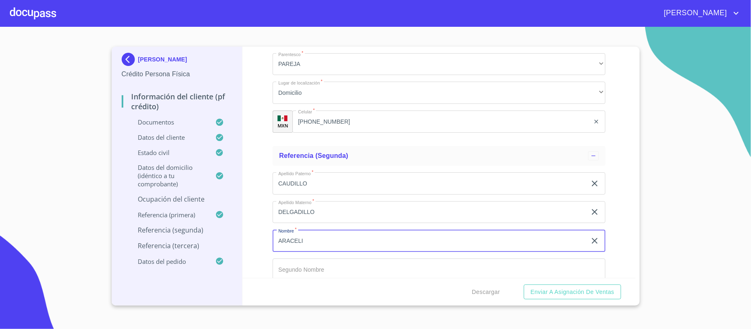
type input "ARACELI"
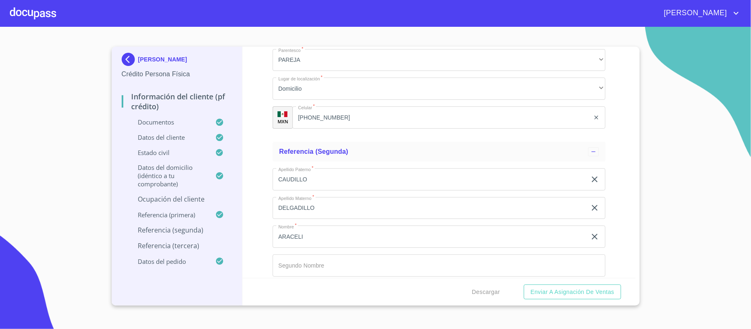
scroll to position [4663, 0]
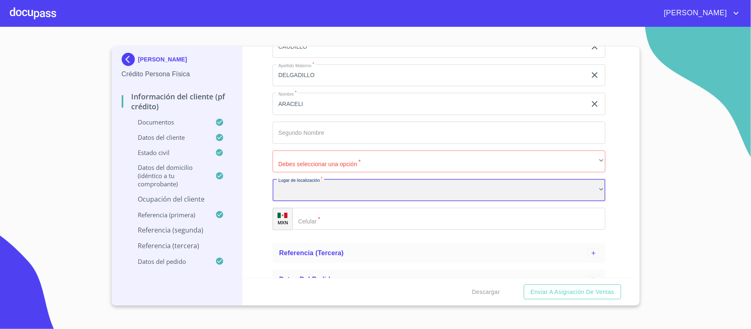
click at [323, 184] on div "​" at bounding box center [439, 190] width 333 height 22
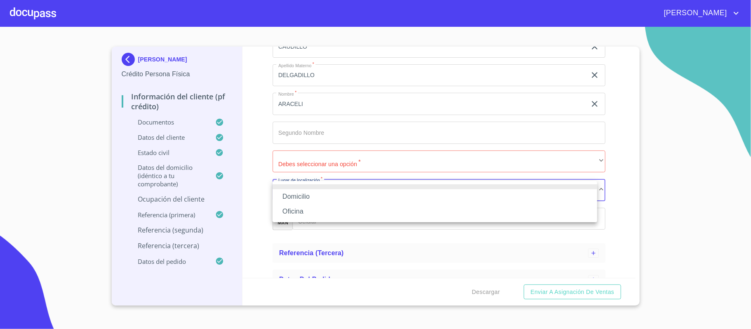
click at [311, 196] on li "Domicilio" at bounding box center [435, 196] width 325 height 15
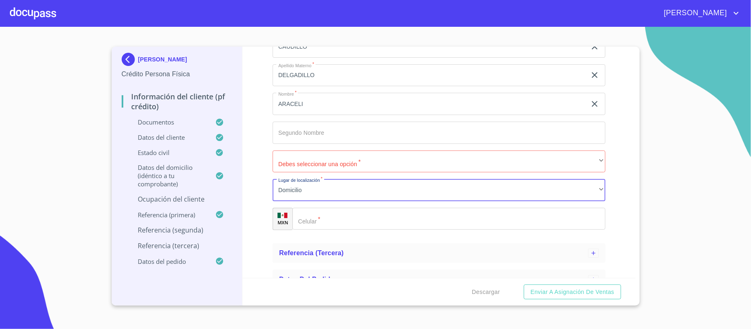
click at [323, 217] on input "Documento de identificación.   *" at bounding box center [449, 219] width 313 height 22
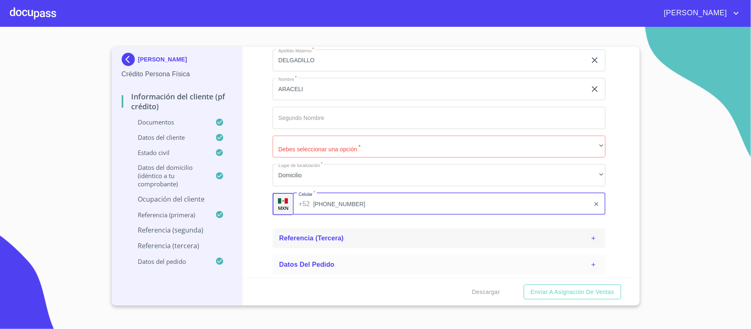
type input "[PHONE_NUMBER]"
click at [337, 235] on span "Referencia (tercera)" at bounding box center [311, 238] width 65 height 7
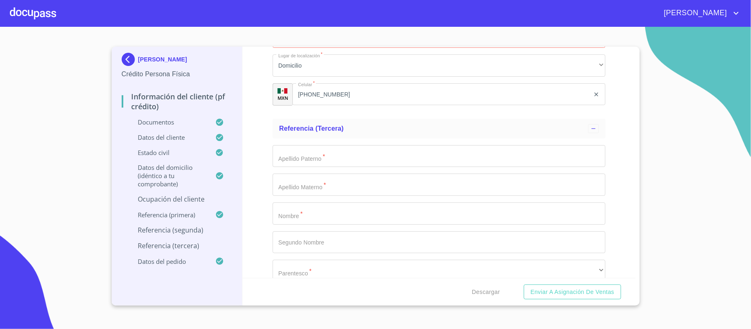
scroll to position [4789, 0]
click at [334, 154] on input "Documento de identificación.   *" at bounding box center [439, 155] width 333 height 22
type input "N"
type input "[PERSON_NAME]"
type input "VACA"
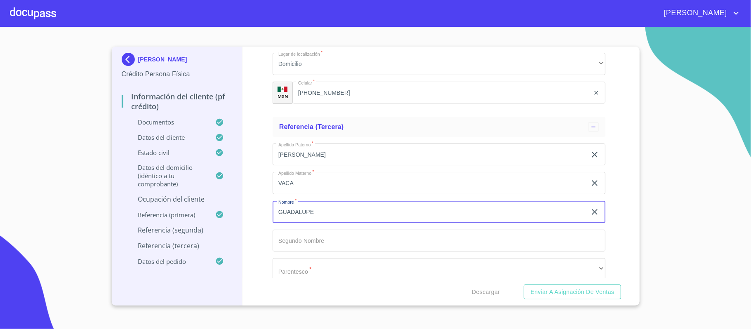
type input "GUADALUPE"
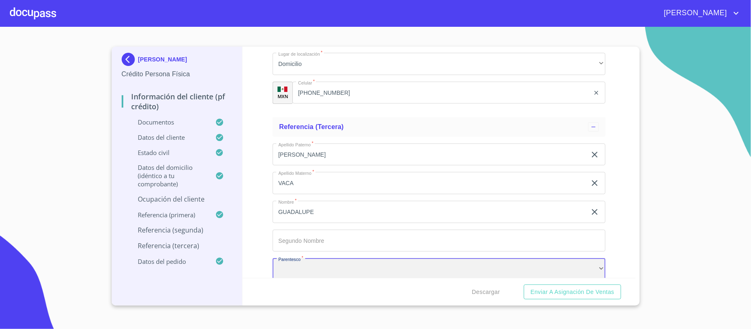
scroll to position [4793, 0]
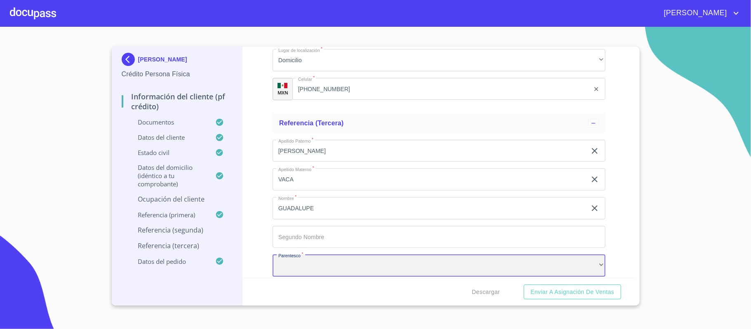
click at [313, 264] on div "​" at bounding box center [439, 266] width 333 height 22
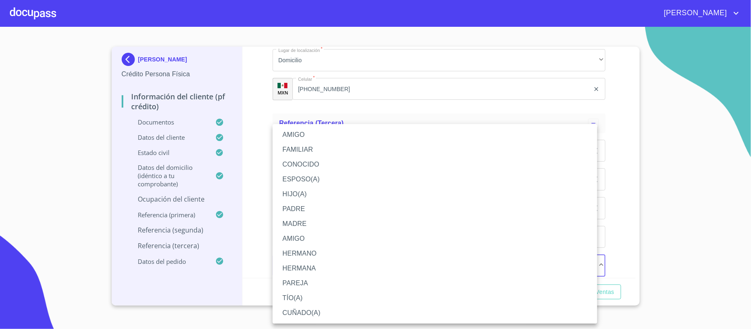
click at [321, 131] on li "AMIGO" at bounding box center [435, 134] width 325 height 15
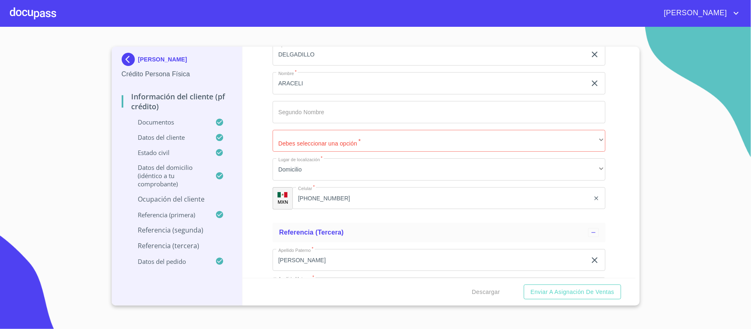
scroll to position [4683, 0]
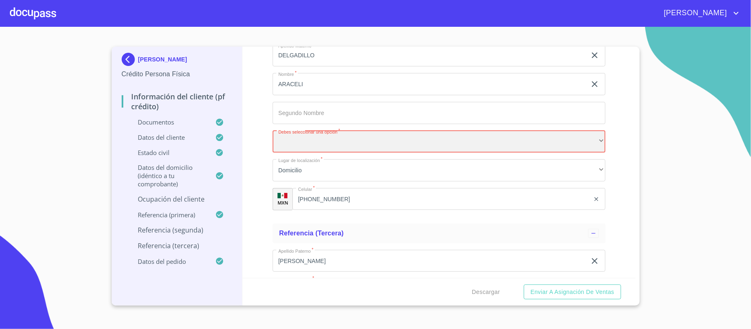
click at [329, 137] on div "​" at bounding box center [439, 142] width 333 height 22
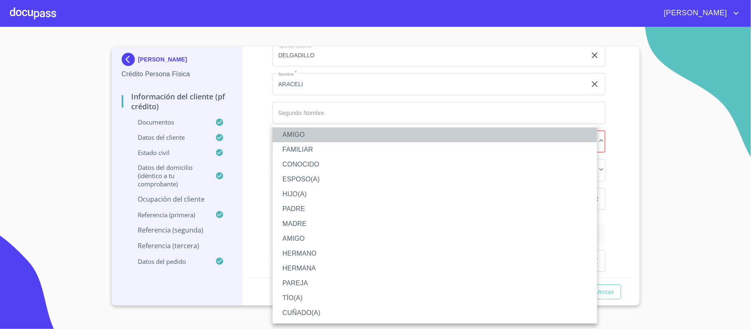
drag, startPoint x: 327, startPoint y: 138, endPoint x: 329, endPoint y: 142, distance: 4.8
click at [327, 137] on li "AMIGO" at bounding box center [435, 134] width 325 height 15
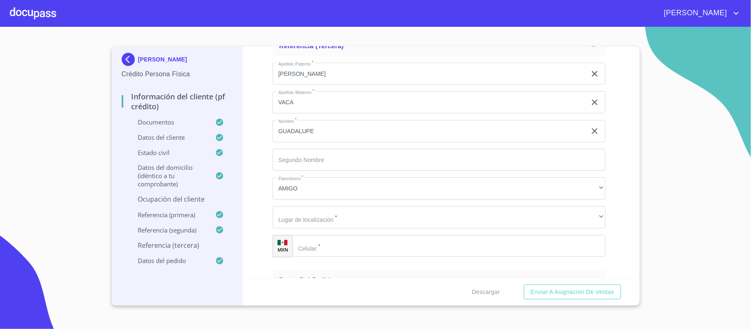
scroll to position [4887, 0]
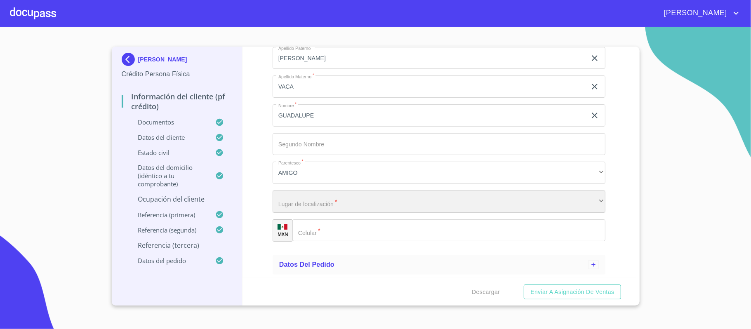
click at [324, 202] on div "​" at bounding box center [439, 202] width 333 height 22
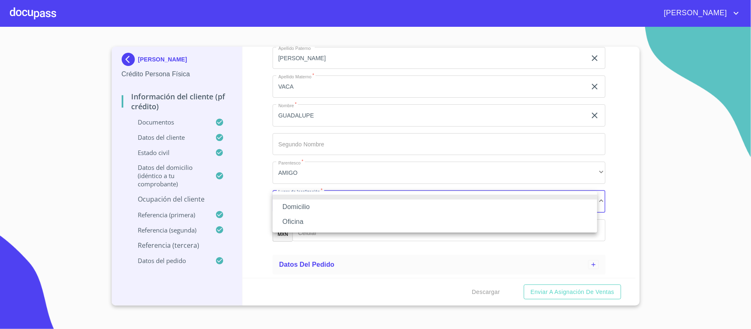
click at [321, 203] on li "Domicilio" at bounding box center [435, 207] width 325 height 15
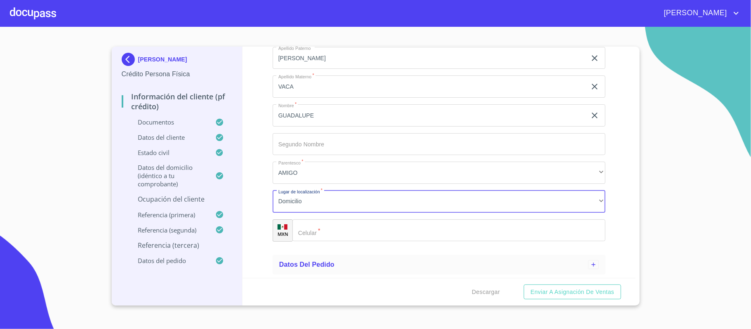
click at [333, 233] on input "Documento de identificación.   *" at bounding box center [449, 230] width 313 height 22
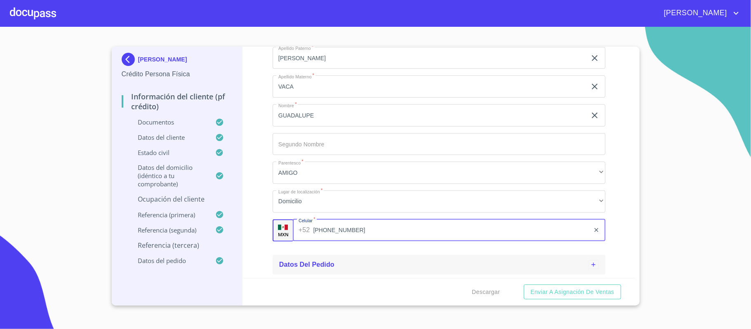
type input "[PHONE_NUMBER]"
click at [348, 269] on div "Datos del pedido" at bounding box center [433, 265] width 309 height 10
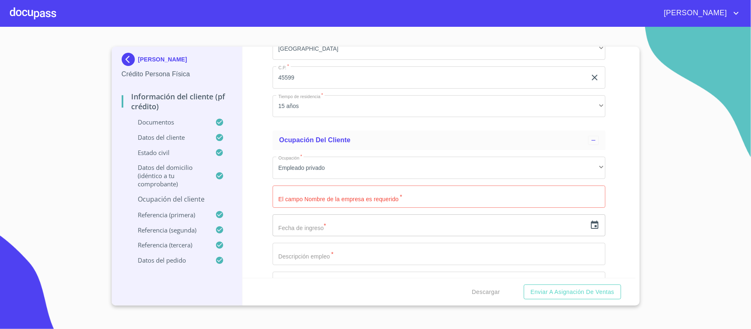
scroll to position [3662, 0]
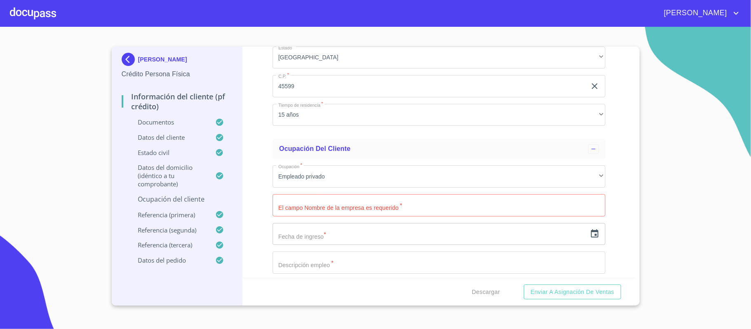
click at [334, 208] on input "Documento de identificación.   *" at bounding box center [439, 205] width 333 height 22
type input "CONTINENTAL"
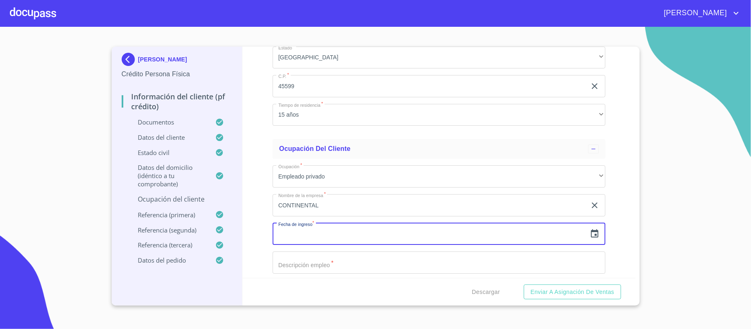
click at [591, 238] on icon "button" at bounding box center [594, 233] width 7 height 8
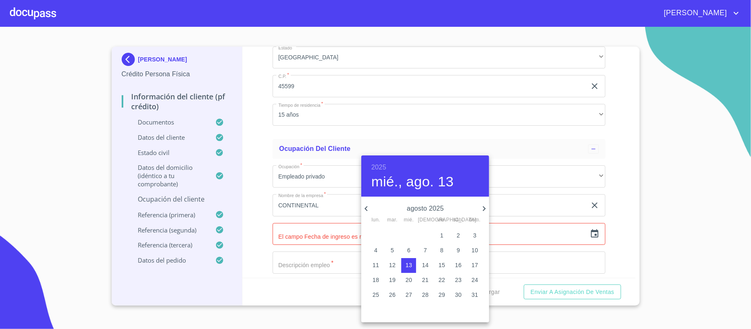
click at [379, 163] on h6 "2025" at bounding box center [378, 168] width 15 height 12
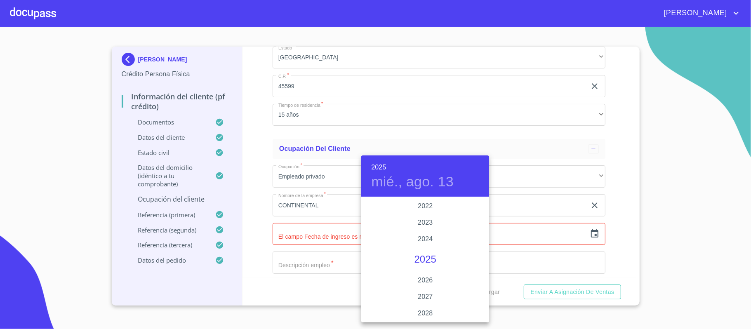
scroll to position [1546, 0]
click at [429, 227] on div "2020" at bounding box center [425, 228] width 128 height 17
type input "13 de ago. de 2020"
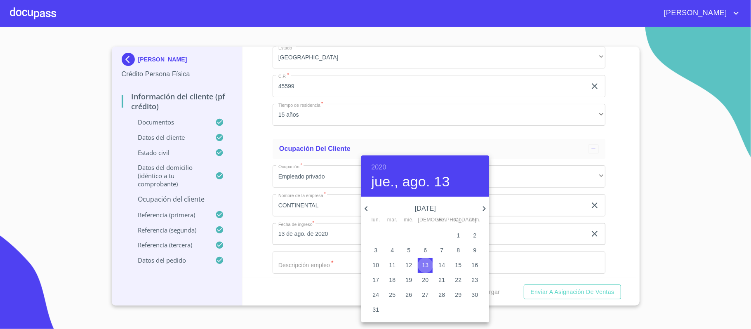
click at [428, 266] on p "13" at bounding box center [425, 265] width 7 height 8
click at [563, 161] on div at bounding box center [375, 164] width 751 height 329
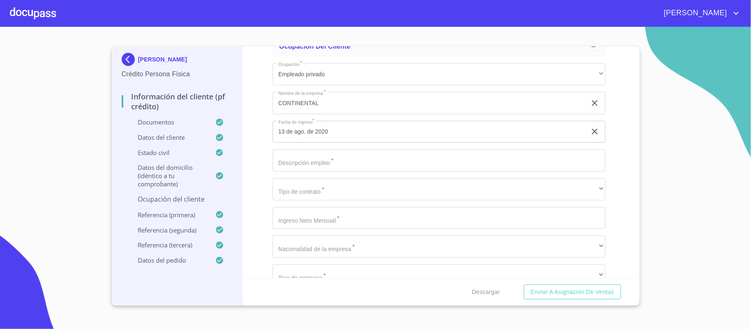
scroll to position [3772, 0]
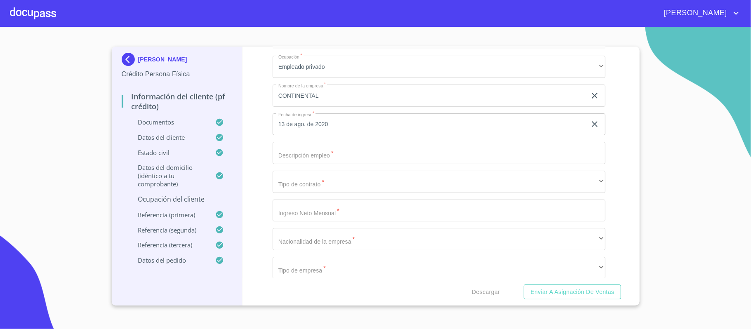
type input "Almacenista"
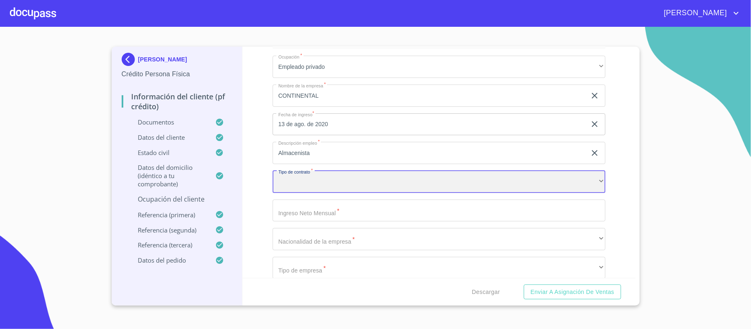
click at [335, 179] on div "​" at bounding box center [439, 182] width 333 height 22
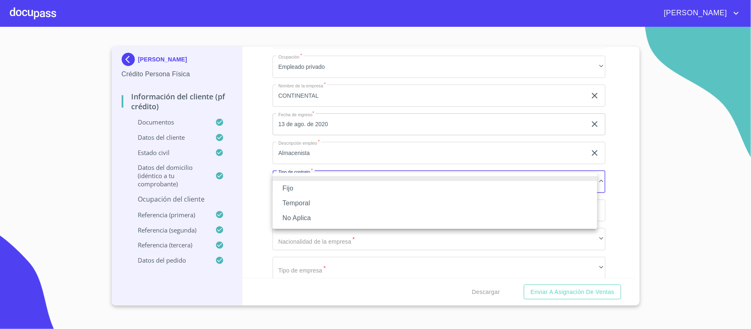
click at [327, 184] on li "Fijo" at bounding box center [435, 188] width 325 height 15
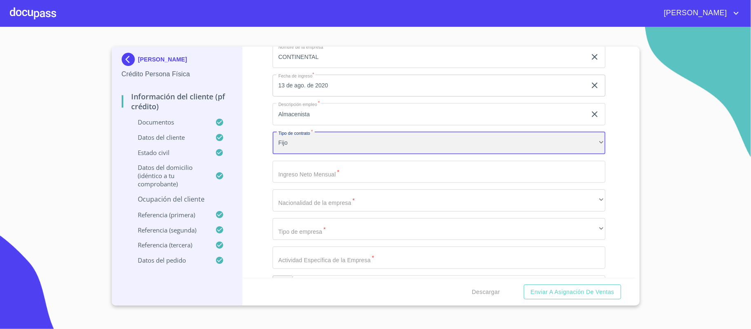
scroll to position [3827, 0]
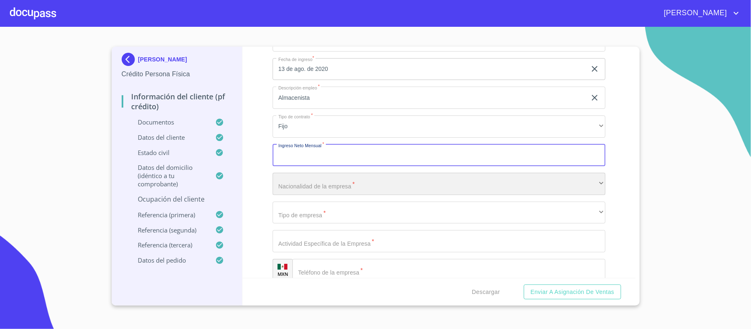
click at [347, 195] on div "​" at bounding box center [439, 184] width 333 height 22
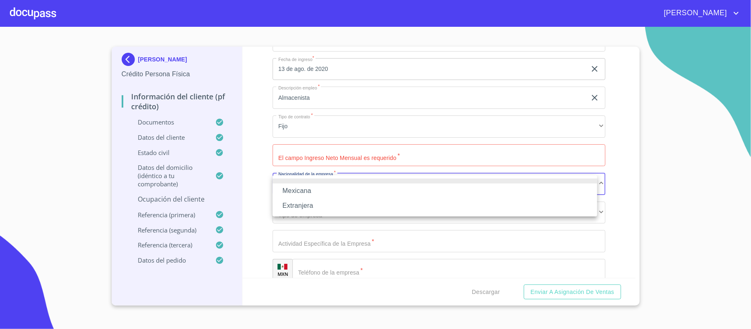
click at [323, 192] on li "Mexicana" at bounding box center [435, 191] width 325 height 15
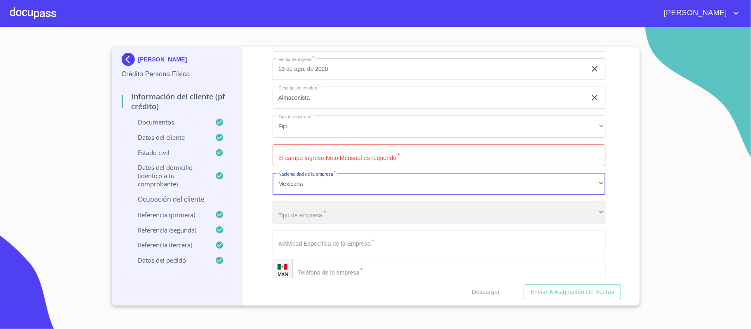
click at [340, 213] on div "​" at bounding box center [439, 213] width 333 height 22
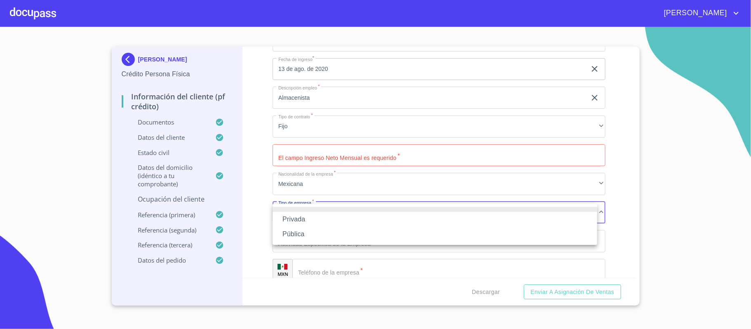
click at [337, 217] on li "Privada" at bounding box center [435, 219] width 325 height 15
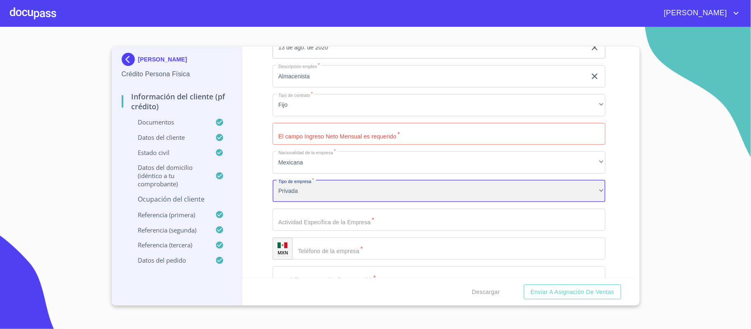
scroll to position [3882, 0]
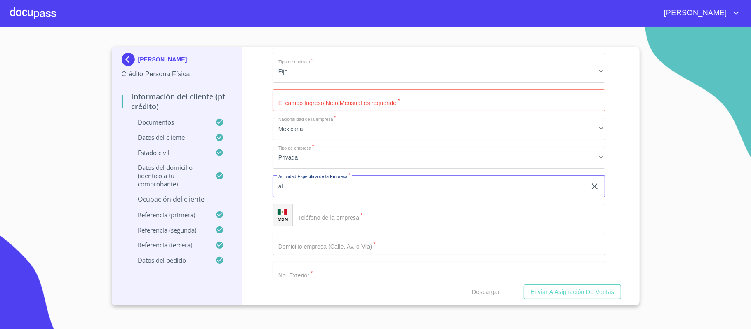
type input "a"
type input "A"
type input "ALMACENISTA"
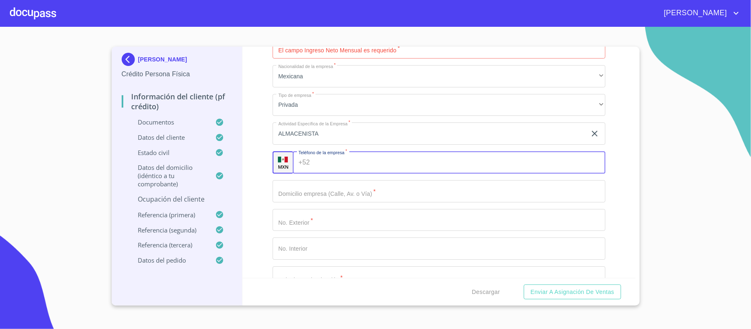
scroll to position [3937, 0]
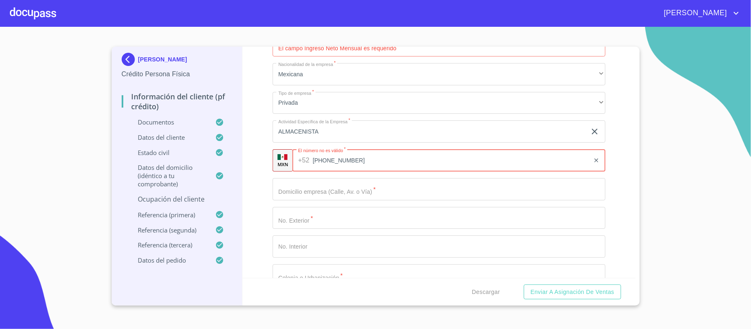
type input "[PHONE_NUMBER]"
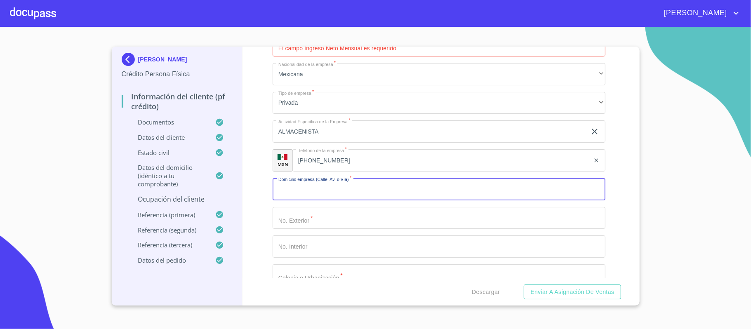
paste input "Camino a 3, La Tijera, 45645 [GEOGRAPHIC_DATA], Jal."
drag, startPoint x: 308, startPoint y: 196, endPoint x: 413, endPoint y: 190, distance: 105.0
click at [410, 189] on input "Camino a 3, La Tijera, 45645 [GEOGRAPHIC_DATA], Jal." at bounding box center [430, 189] width 314 height 22
type input "Camino a 3"
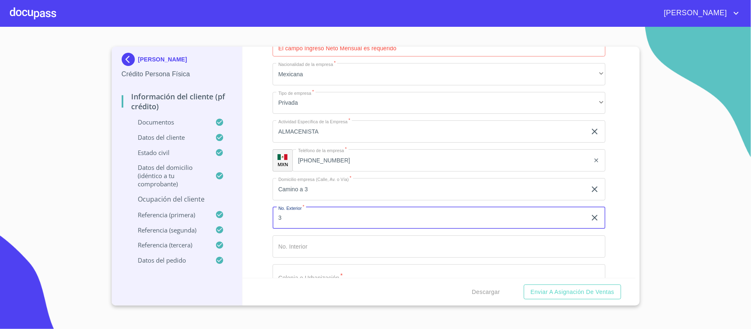
type input "3"
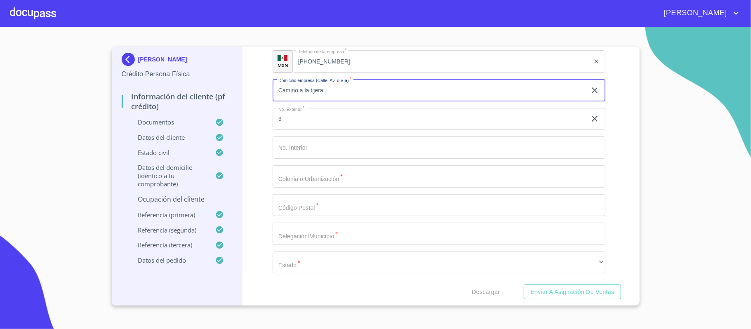
scroll to position [4047, 0]
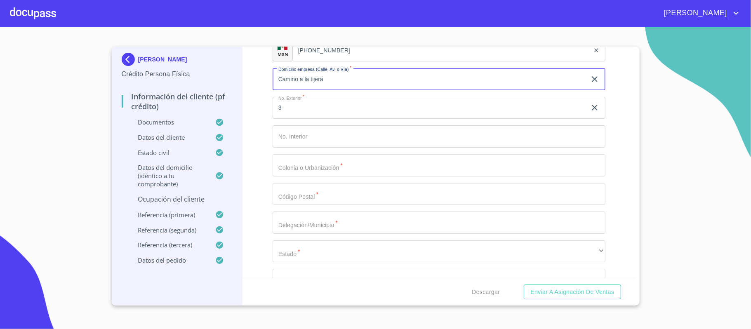
type input "Camino a la tijera"
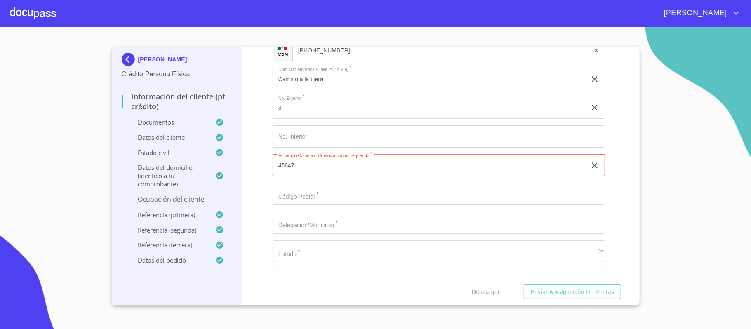
type input "45647"
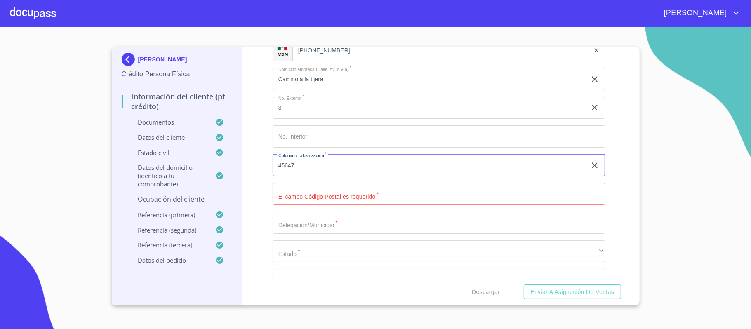
drag, startPoint x: 324, startPoint y: 166, endPoint x: 0, endPoint y: 162, distance: 323.9
click at [0, 162] on section "[PERSON_NAME] Crédito Persona Física Información del cliente (PF crédito) Docum…" at bounding box center [375, 178] width 751 height 302
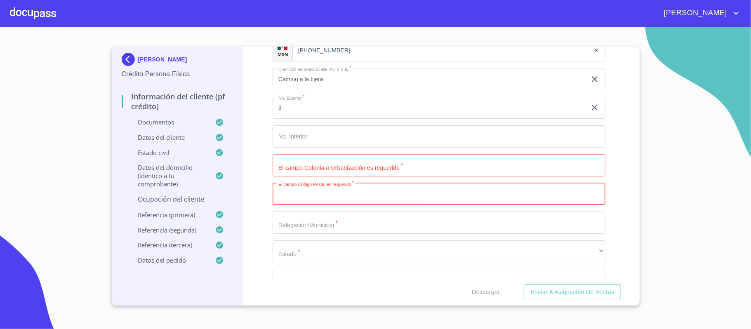
click at [307, 195] on input "Documento de identificación.   *" at bounding box center [439, 194] width 333 height 22
type input "45647"
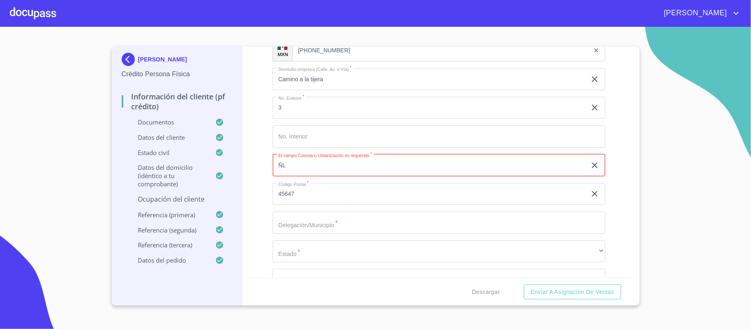
type input "Ñ"
type input "LA TIJERA"
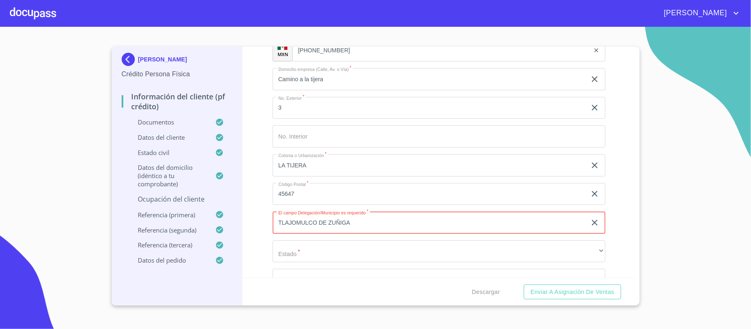
type input "TLAJOMULCO DE ZUÑIGA"
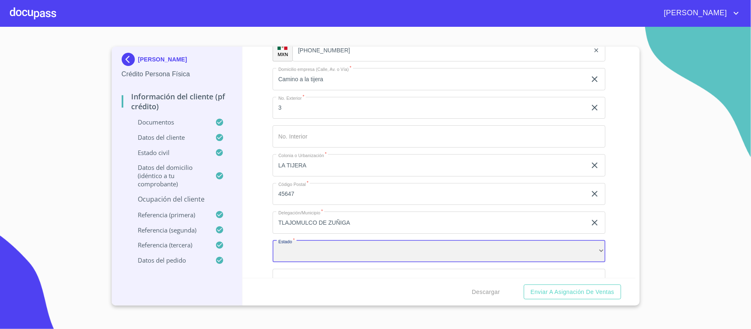
click at [311, 257] on div "​" at bounding box center [439, 252] width 333 height 22
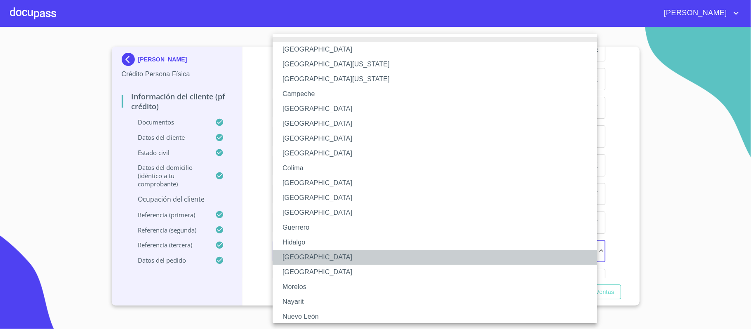
click at [291, 260] on li "[GEOGRAPHIC_DATA]" at bounding box center [439, 257] width 333 height 15
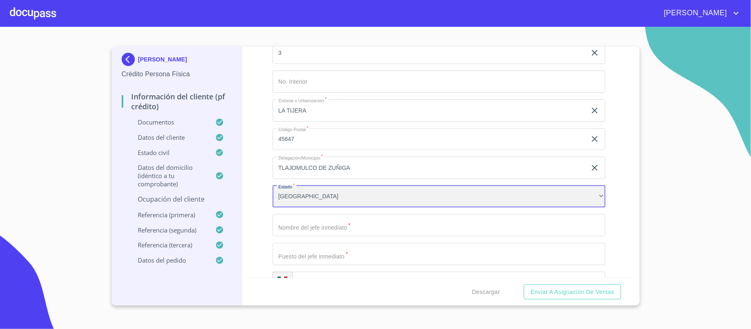
scroll to position [4157, 0]
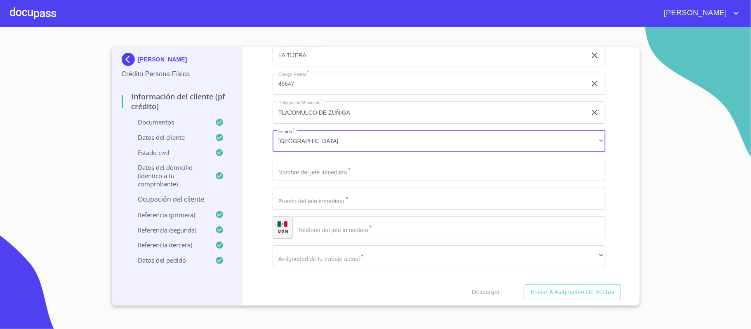
click at [334, 178] on input "Documento de identificación.   *" at bounding box center [439, 170] width 333 height 22
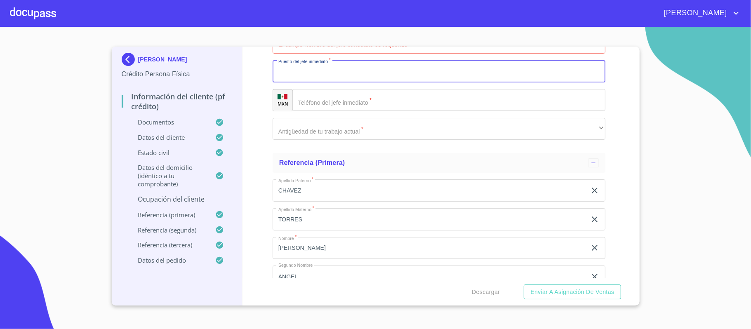
scroll to position [4267, 0]
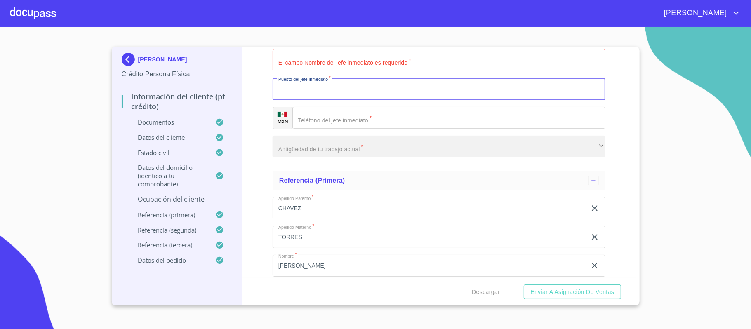
click at [344, 151] on div "​" at bounding box center [439, 147] width 333 height 22
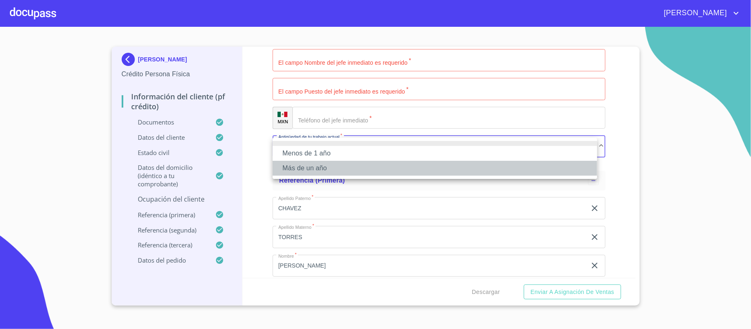
click at [353, 171] on li "Más de un año" at bounding box center [435, 168] width 325 height 15
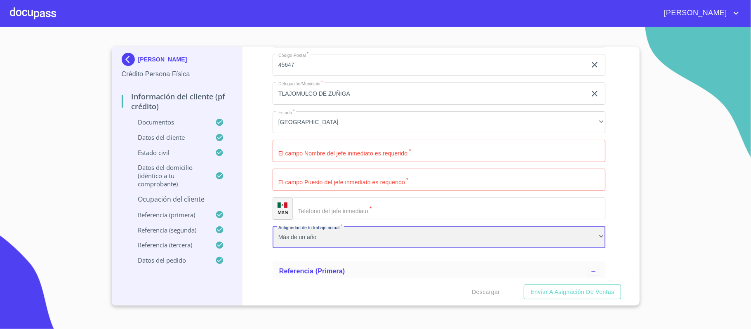
scroll to position [4157, 0]
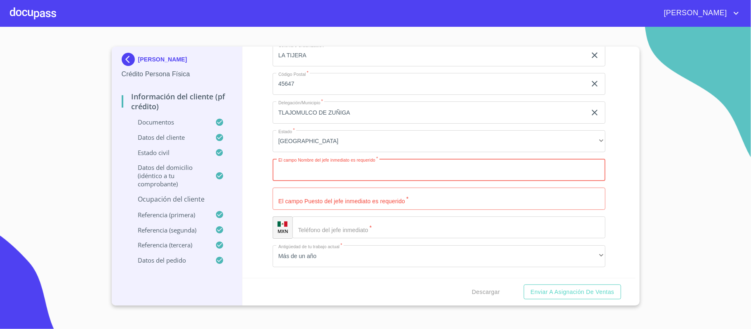
click at [336, 179] on input "Documento de identificación.   *" at bounding box center [439, 170] width 333 height 22
type input "[PERSON_NAME]"
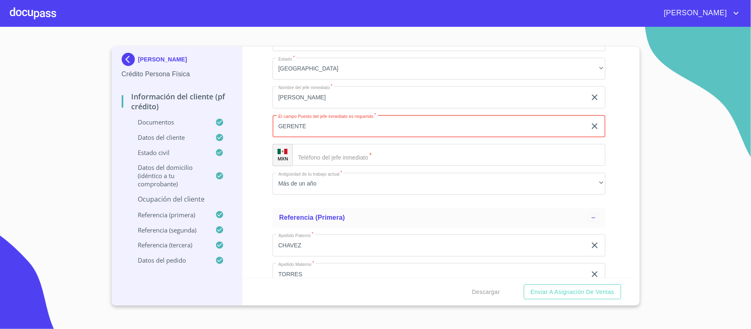
scroll to position [4267, 0]
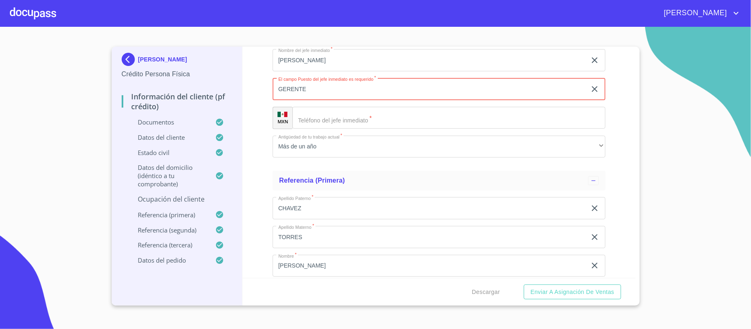
type input "GERENTE"
click at [339, 117] on input "Documento de identificación.   *" at bounding box center [449, 118] width 313 height 22
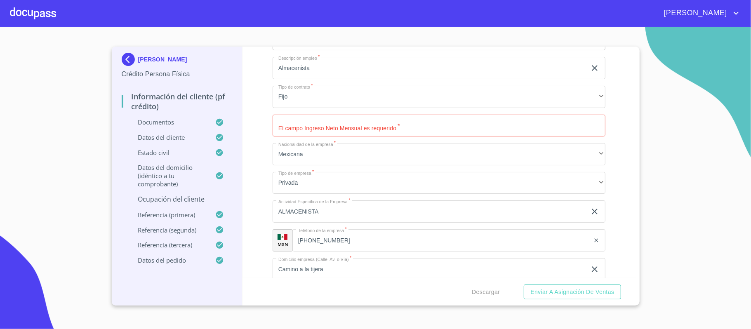
scroll to position [3882, 0]
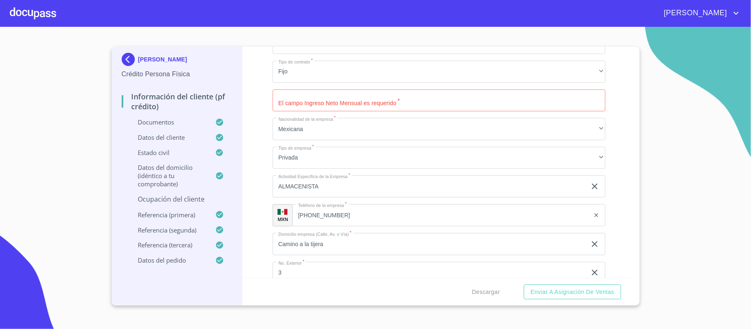
type input "[PHONE_NUMBER]"
click at [389, 115] on div "Ocupación   * Empleado privado ​ Nombre de la empresa   * CONTINENTAL ​ Fecha d…" at bounding box center [439, 244] width 333 height 610
click at [394, 103] on input "Documento de identificación.   *" at bounding box center [439, 101] width 333 height 22
click at [397, 103] on input "Documento de identificación.   *" at bounding box center [439, 101] width 333 height 22
type input "9"
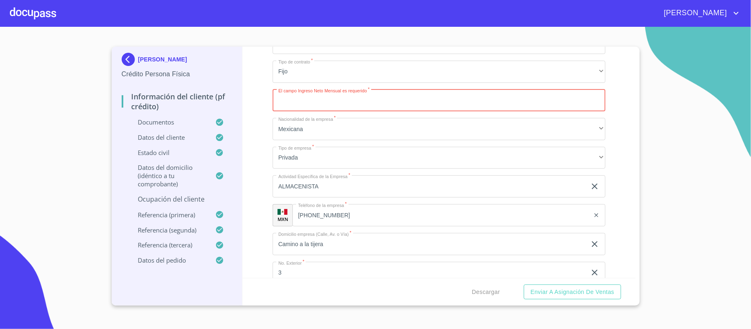
click at [398, 103] on input "Documento de identificación.   *" at bounding box center [439, 101] width 333 height 22
type input "2"
type input "3"
click at [380, 94] on input "400000" at bounding box center [430, 101] width 314 height 22
type input "40000"
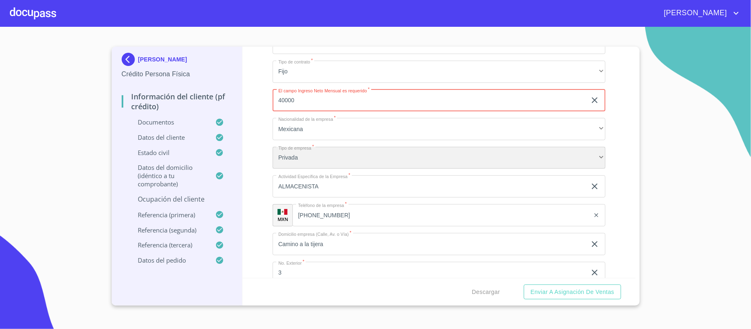
click at [404, 167] on div "Privada" at bounding box center [439, 158] width 333 height 22
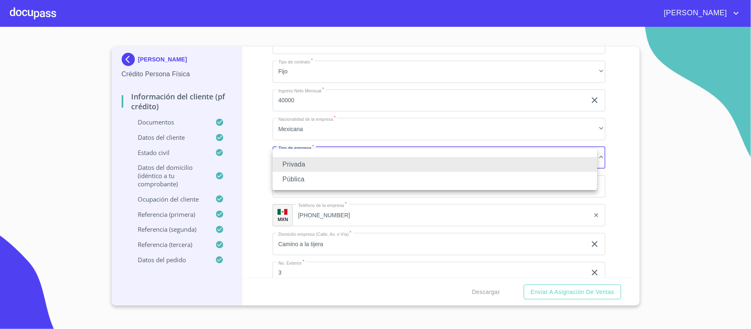
click at [387, 139] on div at bounding box center [375, 164] width 751 height 329
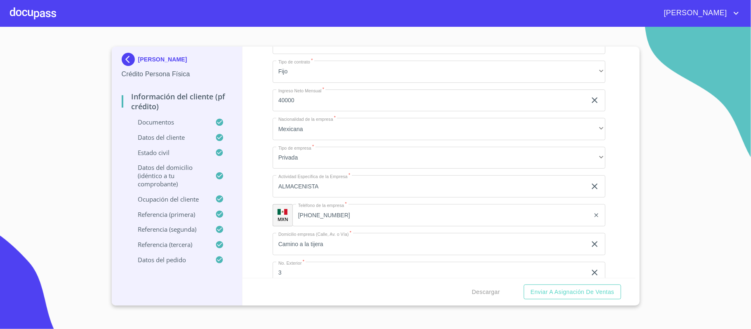
click at [691, 147] on section "[PERSON_NAME] Crédito Persona Física Información del cliente (PF crédito) Docum…" at bounding box center [375, 178] width 751 height 302
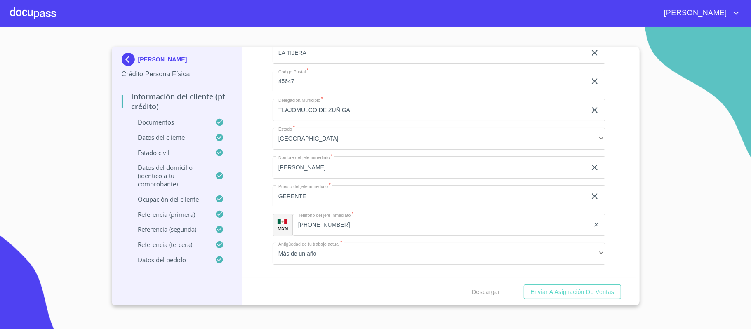
scroll to position [4212, 0]
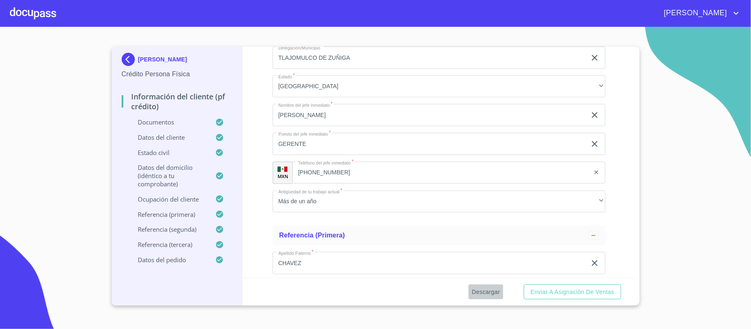
click at [490, 290] on span "Descargar" at bounding box center [486, 292] width 28 height 10
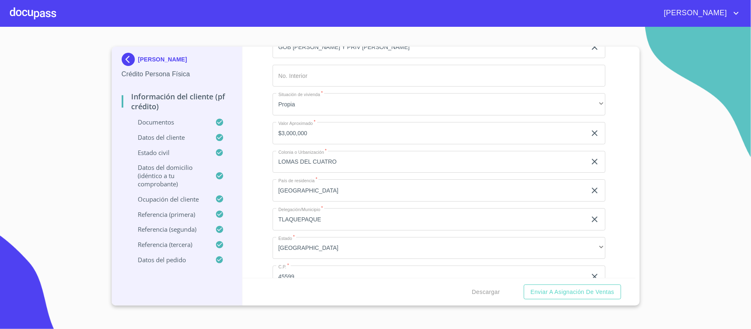
scroll to position [3497, 0]
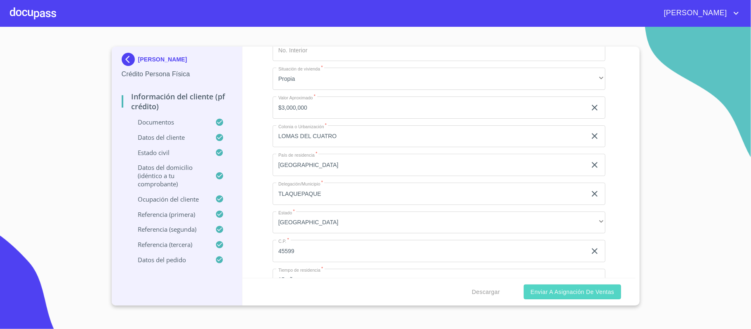
click at [590, 296] on span "Enviar a Asignación de Ventas" at bounding box center [573, 292] width 84 height 10
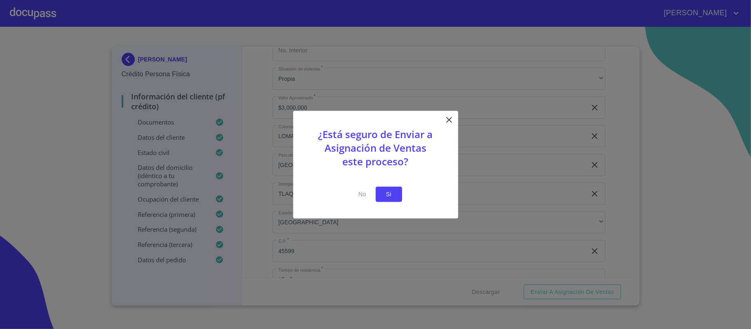
click at [393, 196] on span "Si" at bounding box center [388, 194] width 13 height 10
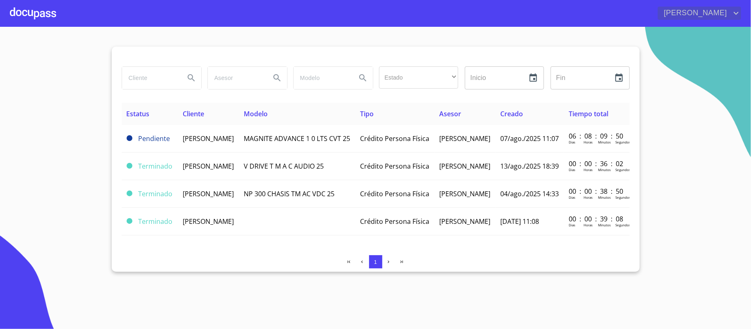
click at [717, 17] on span "[PERSON_NAME]" at bounding box center [694, 13] width 73 height 13
click at [729, 21] on li "Salir" at bounding box center [728, 17] width 27 height 15
